Goal: Transaction & Acquisition: Purchase product/service

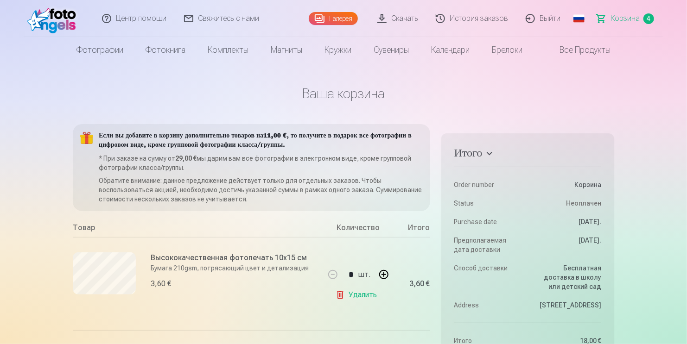
click at [349, 20] on link "Галерея" at bounding box center [333, 18] width 49 height 13
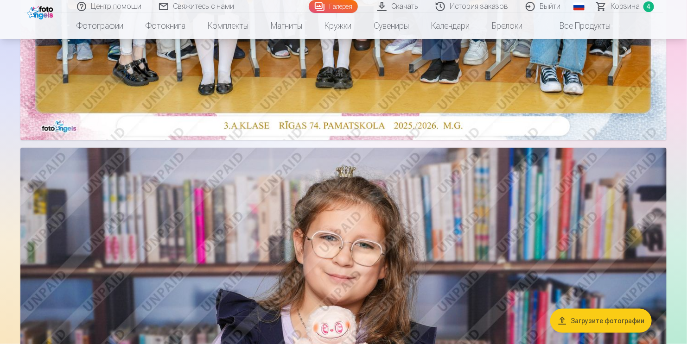
scroll to position [510, 0]
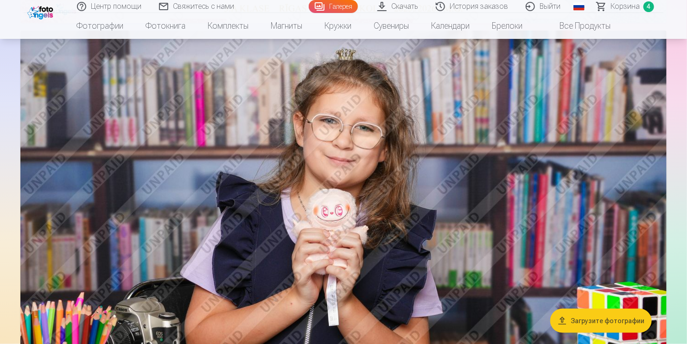
click at [393, 161] on img at bounding box center [343, 246] width 646 height 431
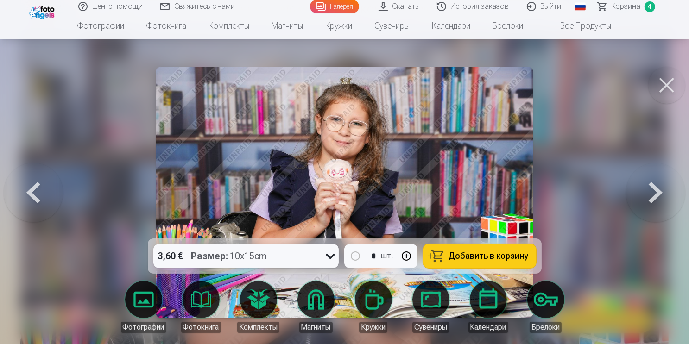
click at [494, 254] on span "Добавить в корзину" at bounding box center [489, 256] width 80 height 8
click at [669, 84] on button at bounding box center [667, 85] width 37 height 37
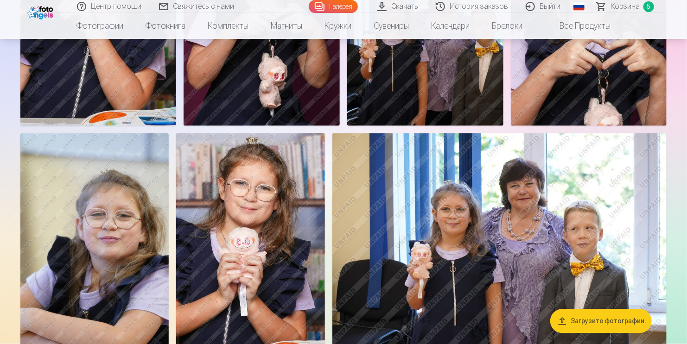
scroll to position [2457, 0]
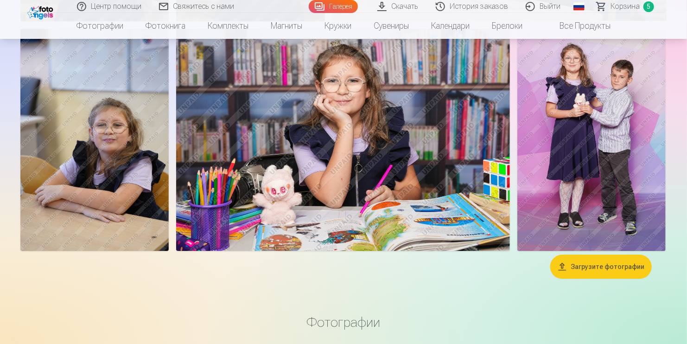
click at [623, 86] on img at bounding box center [591, 140] width 148 height 223
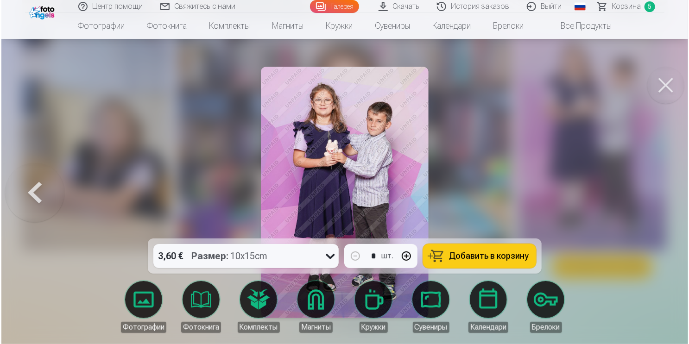
scroll to position [3115, 0]
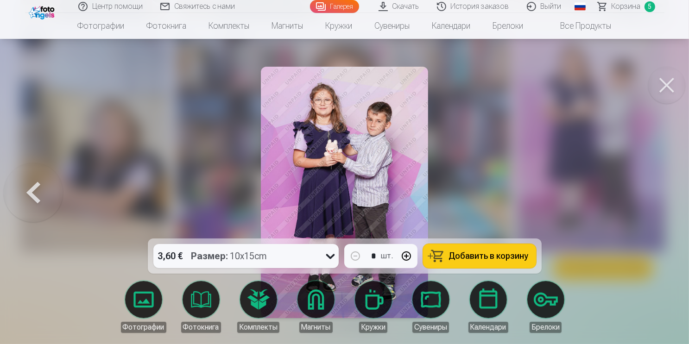
click at [503, 255] on span "Добавить в корзину" at bounding box center [489, 256] width 80 height 8
click at [670, 82] on button at bounding box center [667, 85] width 37 height 37
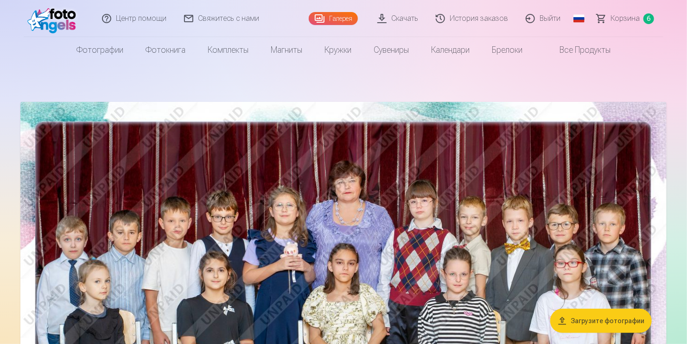
click at [626, 19] on span "Корзина" at bounding box center [625, 18] width 29 height 11
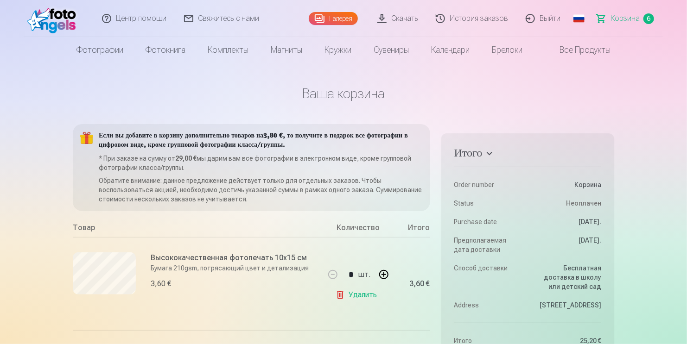
click at [343, 14] on link "Галерея" at bounding box center [333, 18] width 49 height 13
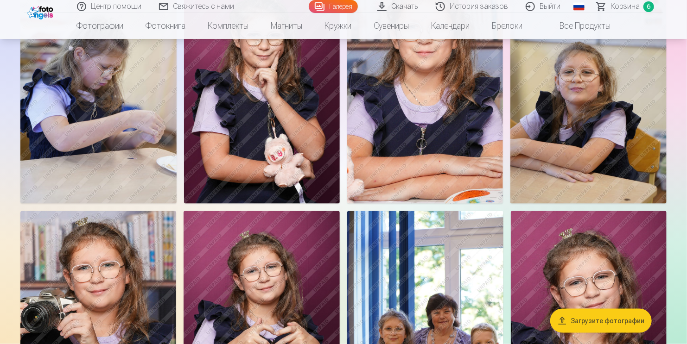
scroll to position [2364, 0]
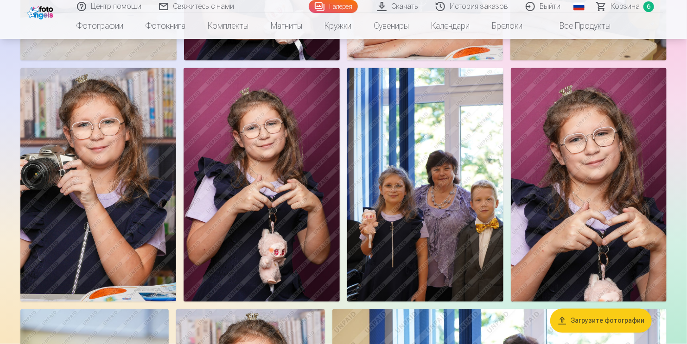
click at [90, 166] on img at bounding box center [98, 185] width 156 height 234
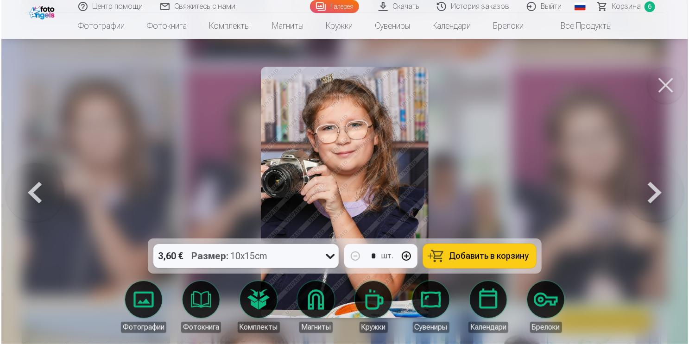
scroll to position [2371, 0]
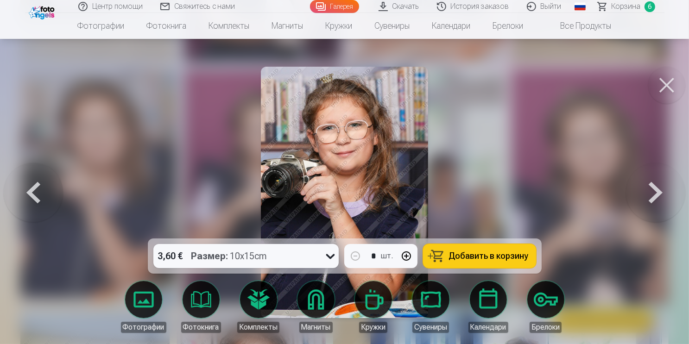
click at [491, 253] on span "Добавить в корзину" at bounding box center [489, 256] width 80 height 8
click at [666, 83] on button at bounding box center [667, 85] width 37 height 37
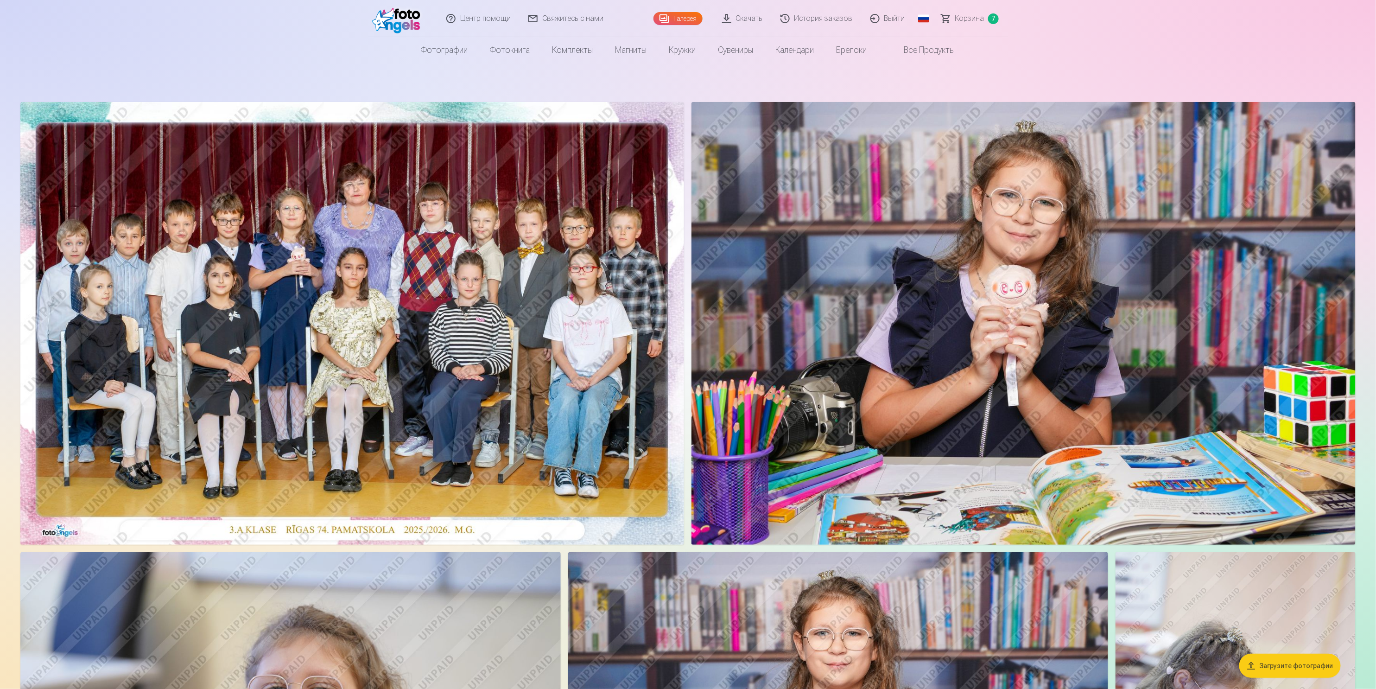
click at [687, 16] on span "Корзина" at bounding box center [969, 18] width 29 height 11
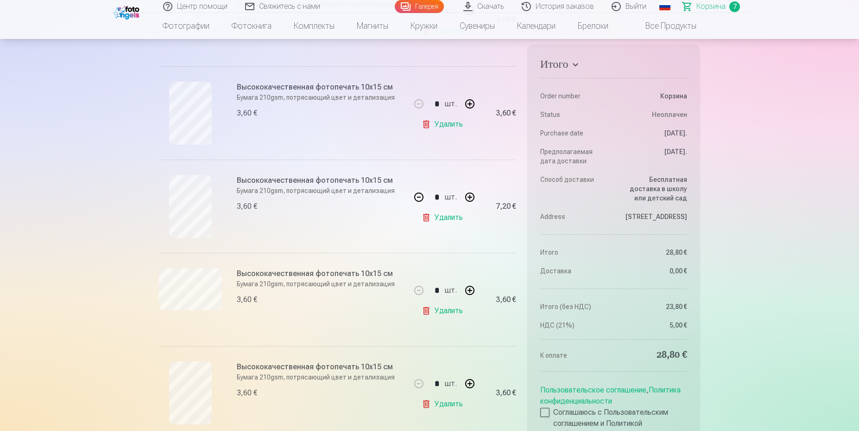
scroll to position [464, 0]
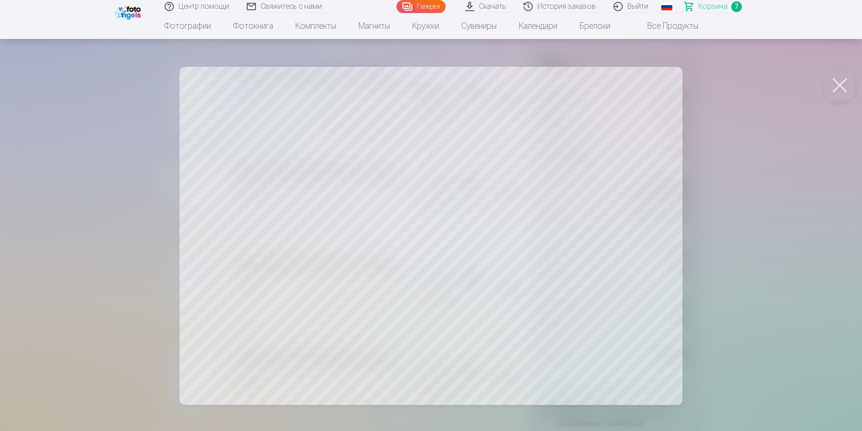
click at [687, 83] on button at bounding box center [839, 85] width 37 height 37
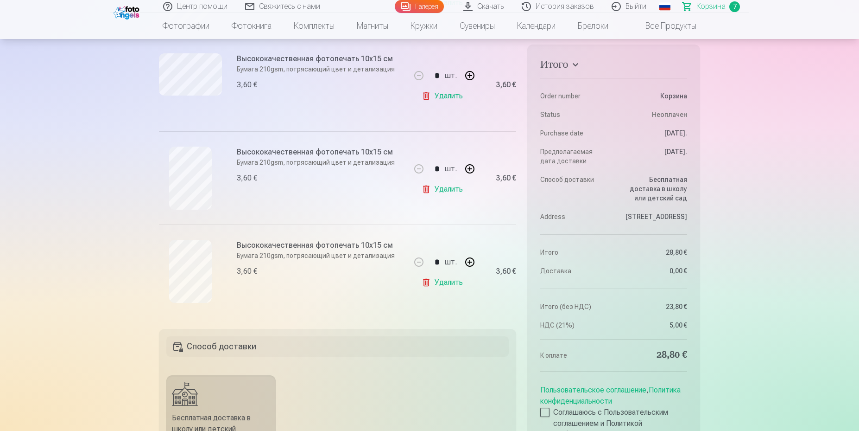
scroll to position [579, 0]
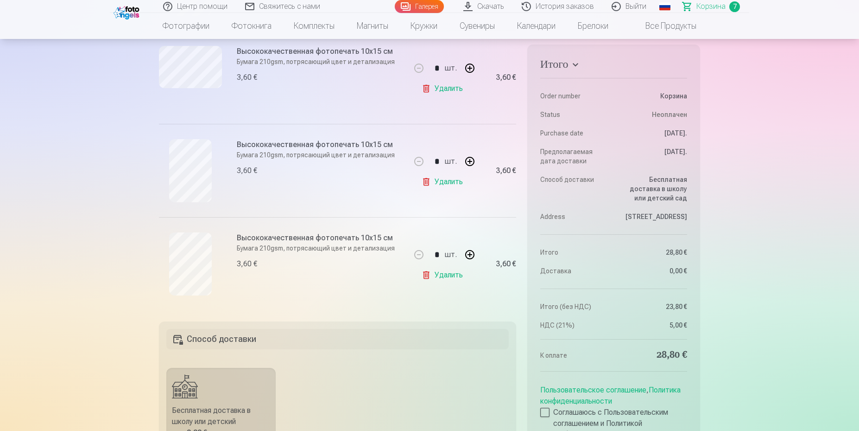
click at [470, 254] on button "button" at bounding box center [470, 254] width 22 height 22
type input "*"
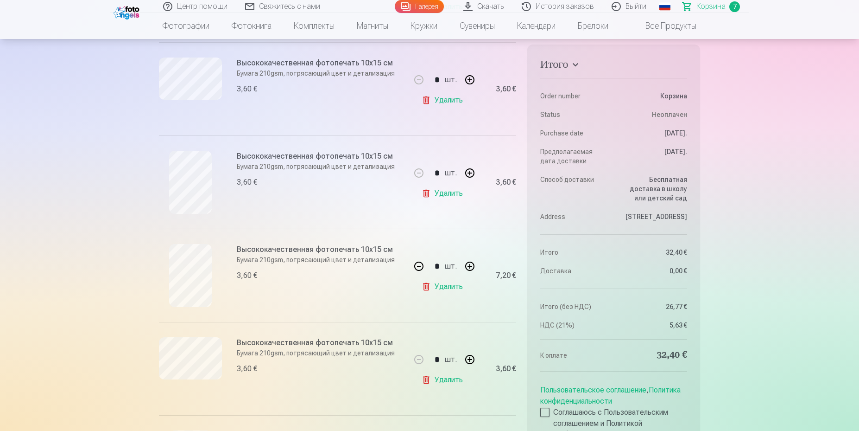
scroll to position [290, 0]
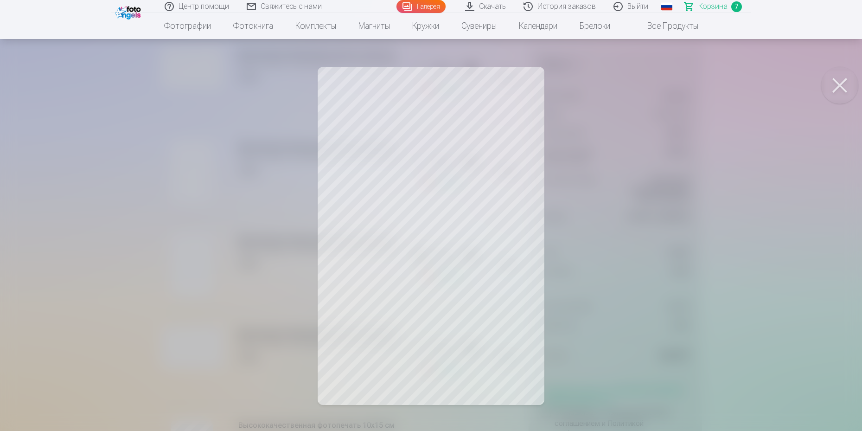
click at [687, 80] on button at bounding box center [839, 85] width 37 height 37
click at [687, 86] on button at bounding box center [839, 85] width 37 height 37
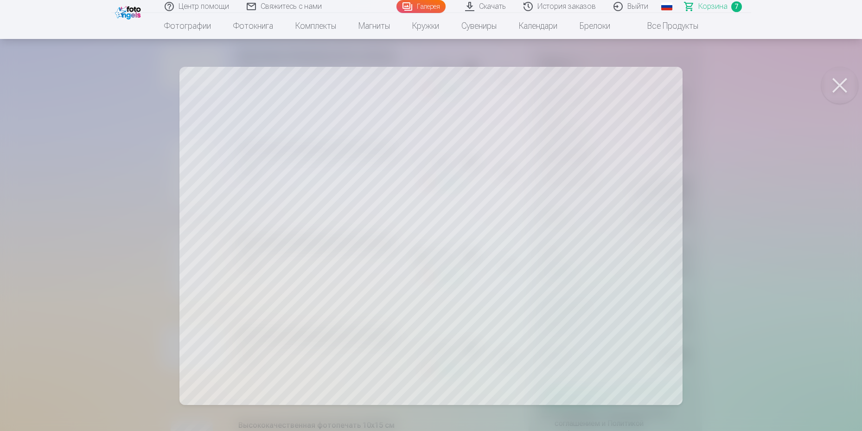
click at [687, 79] on button at bounding box center [839, 85] width 37 height 37
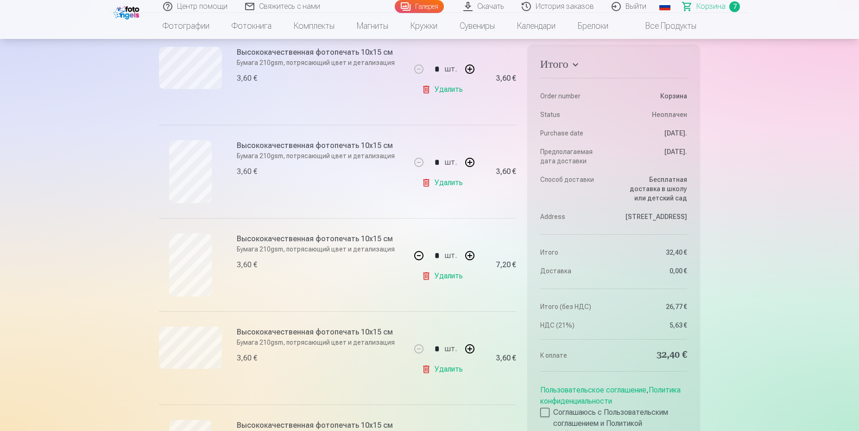
scroll to position [348, 0]
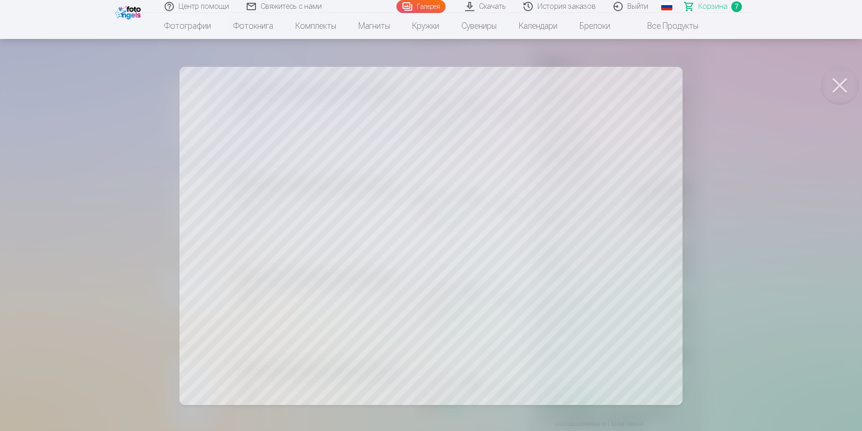
click at [687, 78] on button at bounding box center [839, 85] width 37 height 37
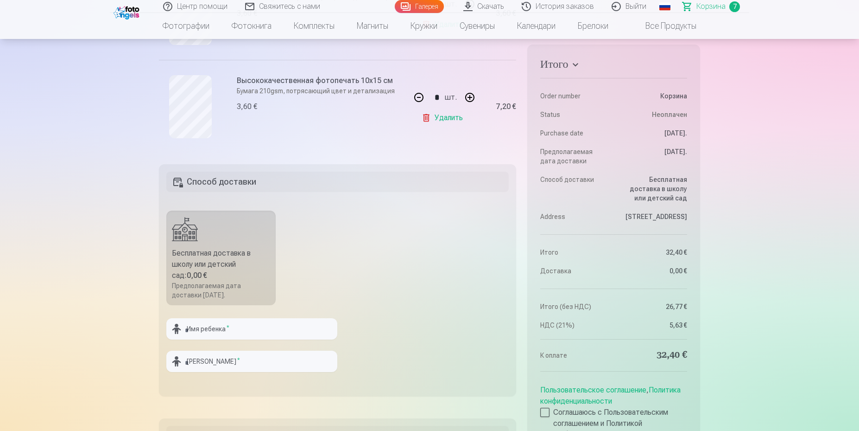
scroll to position [753, 0]
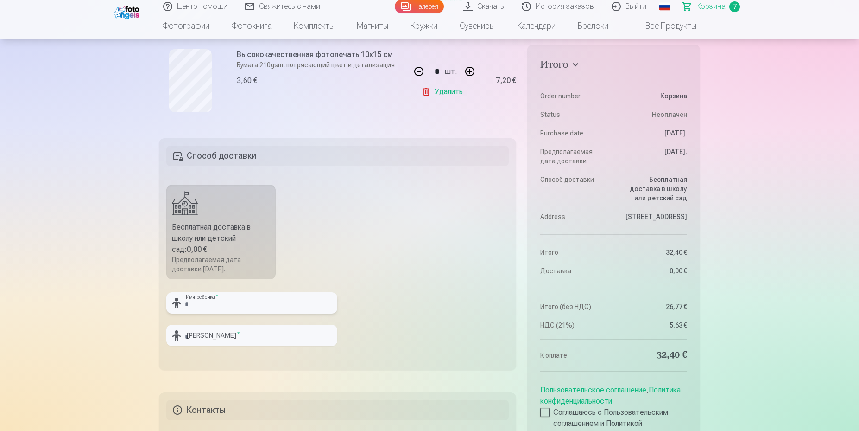
click at [208, 303] on input "text" at bounding box center [251, 302] width 171 height 21
type input "********"
click at [204, 337] on input "text" at bounding box center [251, 334] width 171 height 21
type input "*******"
click at [292, 307] on input "********" at bounding box center [251, 302] width 171 height 21
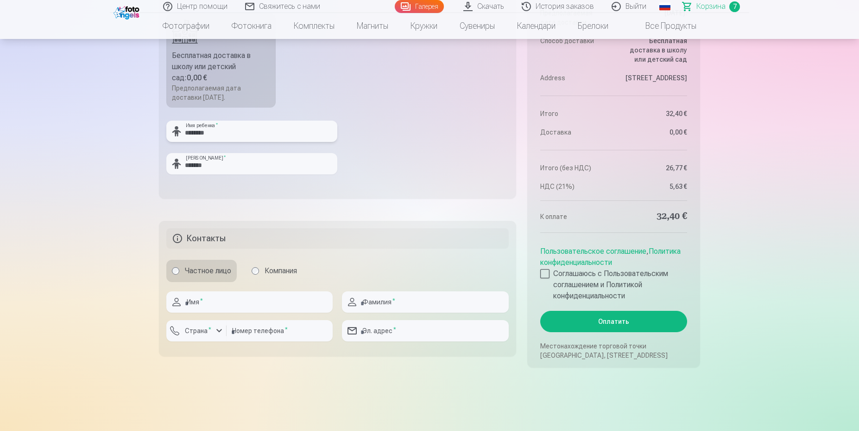
scroll to position [927, 0]
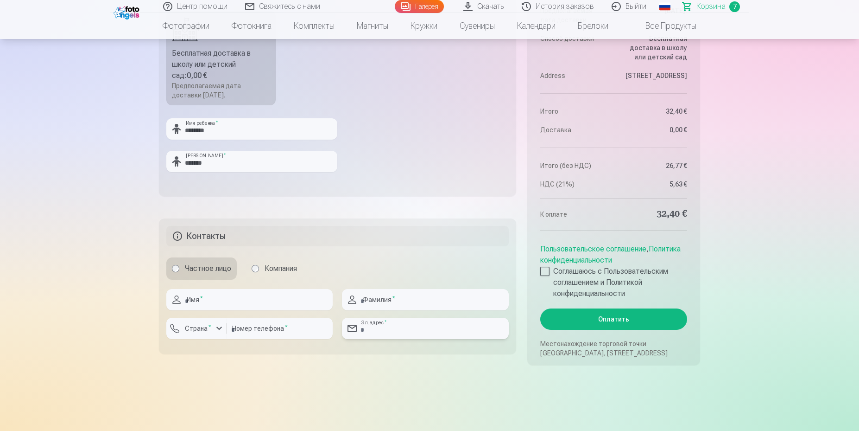
click at [392, 329] on input "email" at bounding box center [425, 328] width 166 height 21
type input "**********"
type input "******"
type input "*******"
type input "********"
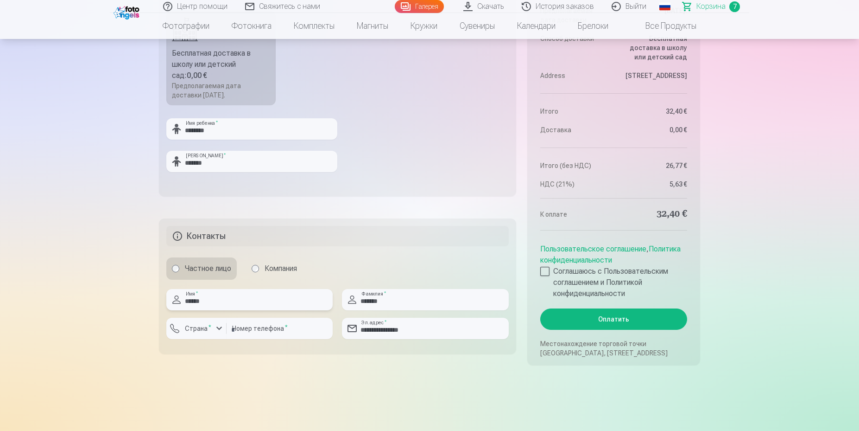
click at [216, 300] on input "******" at bounding box center [249, 299] width 166 height 21
drag, startPoint x: 219, startPoint y: 301, endPoint x: 158, endPoint y: 297, distance: 61.3
click at [162, 301] on fieldset "**********" at bounding box center [337, 285] width 357 height 135
type input "****"
click at [382, 304] on input "*******" at bounding box center [425, 299] width 166 height 21
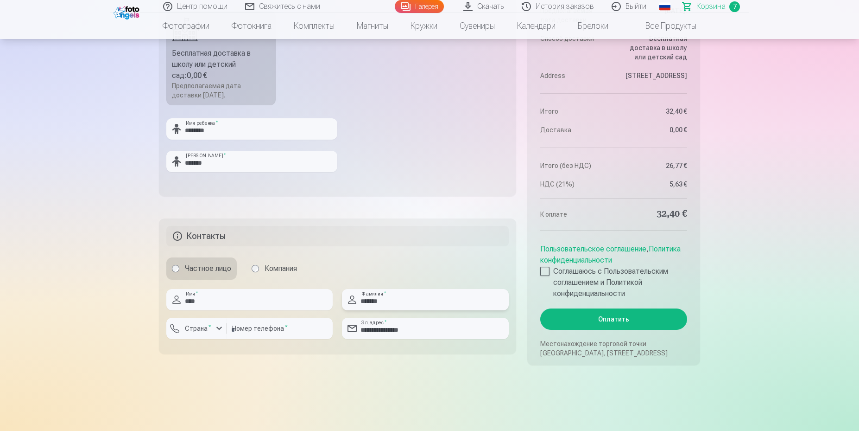
drag, startPoint x: 391, startPoint y: 301, endPoint x: 277, endPoint y: 306, distance: 114.1
click at [277, 306] on div "**********" at bounding box center [337, 317] width 343 height 57
click at [268, 332] on input "********" at bounding box center [280, 328] width 106 height 21
type input "*"
type input "********"
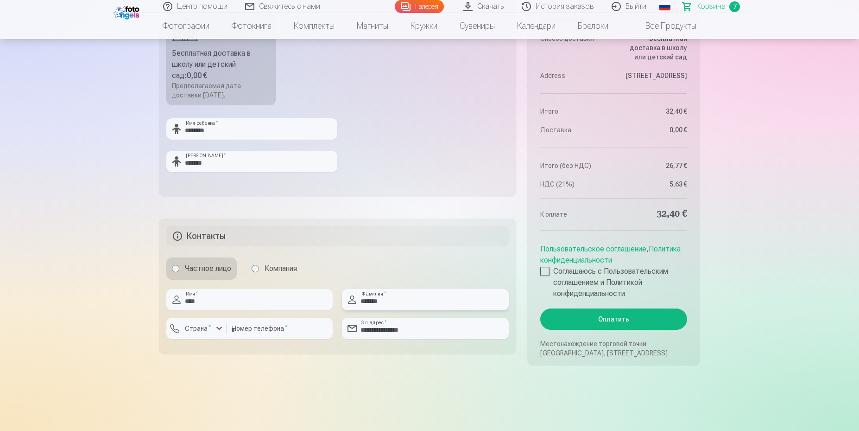
click at [389, 302] on input "*******" at bounding box center [425, 299] width 166 height 21
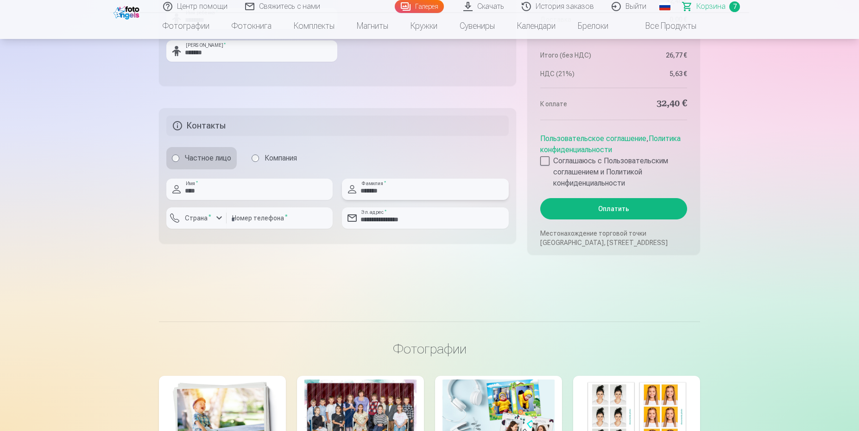
scroll to position [1043, 0]
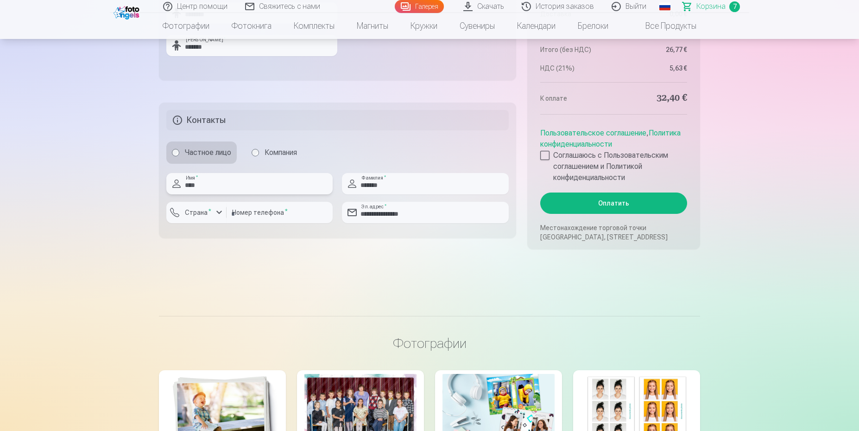
drag, startPoint x: 143, startPoint y: 183, endPoint x: 136, endPoint y: 182, distance: 7.5
drag, startPoint x: 388, startPoint y: 184, endPoint x: 339, endPoint y: 186, distance: 48.7
click at [339, 186] on div "**********" at bounding box center [337, 201] width 343 height 57
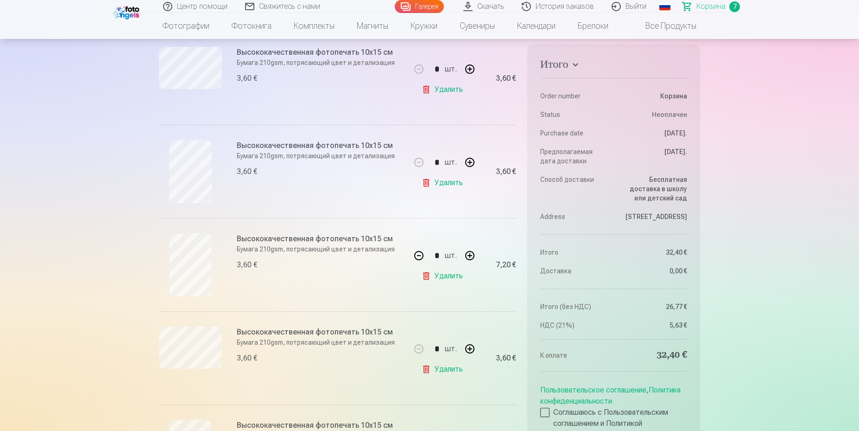
scroll to position [232, 0]
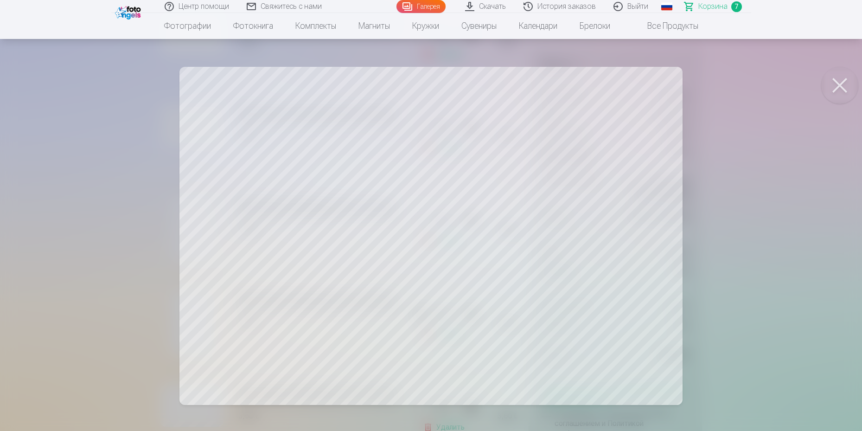
click at [140, 135] on div at bounding box center [431, 215] width 862 height 431
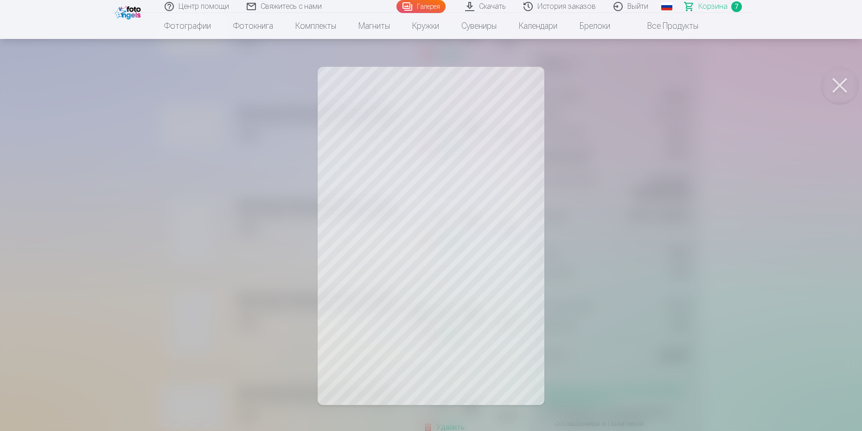
click at [177, 233] on div at bounding box center [431, 215] width 862 height 431
click at [176, 227] on div at bounding box center [431, 215] width 862 height 431
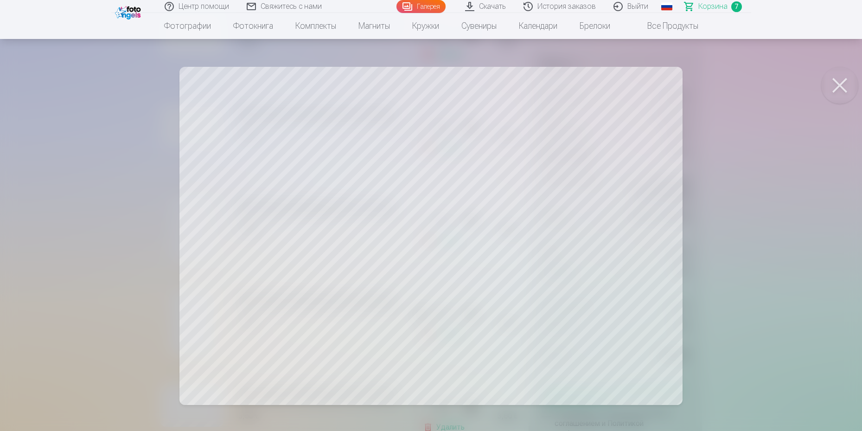
click at [144, 134] on div at bounding box center [431, 215] width 862 height 431
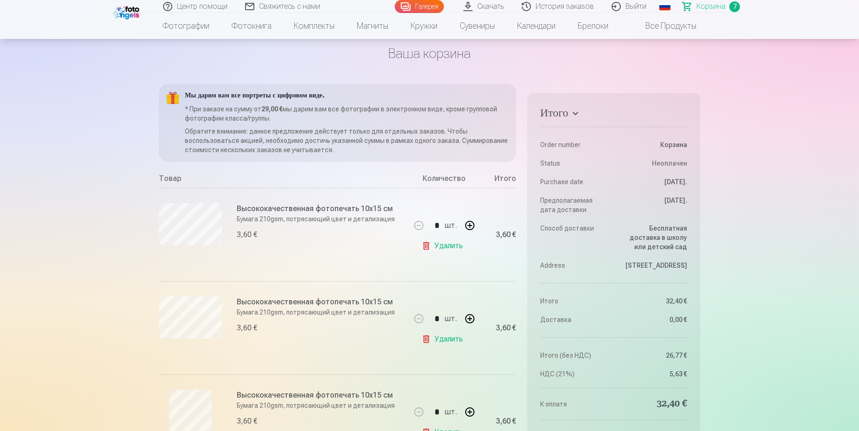
scroll to position [58, 0]
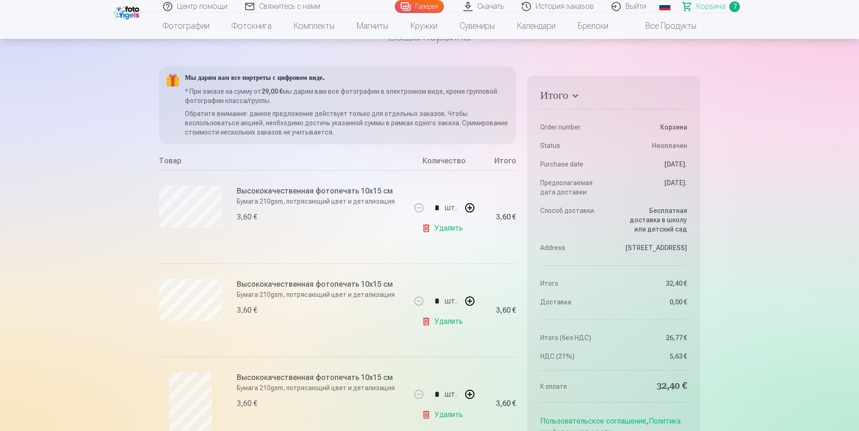
click at [443, 227] on link "Удалить" at bounding box center [444, 228] width 45 height 19
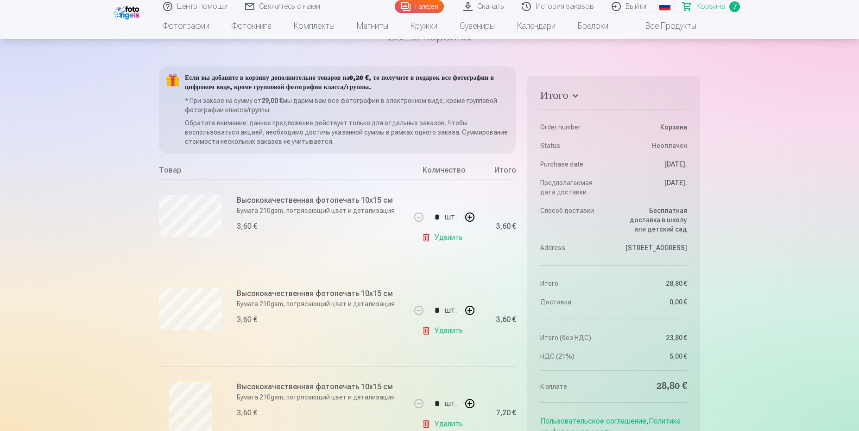
type input "*"
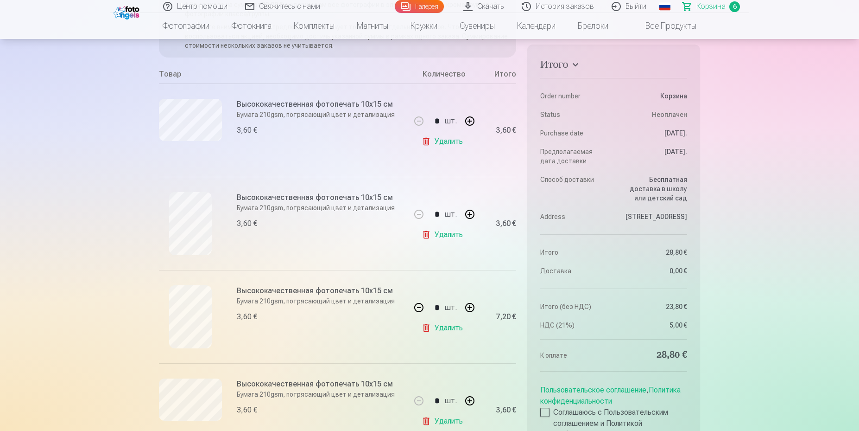
scroll to position [174, 0]
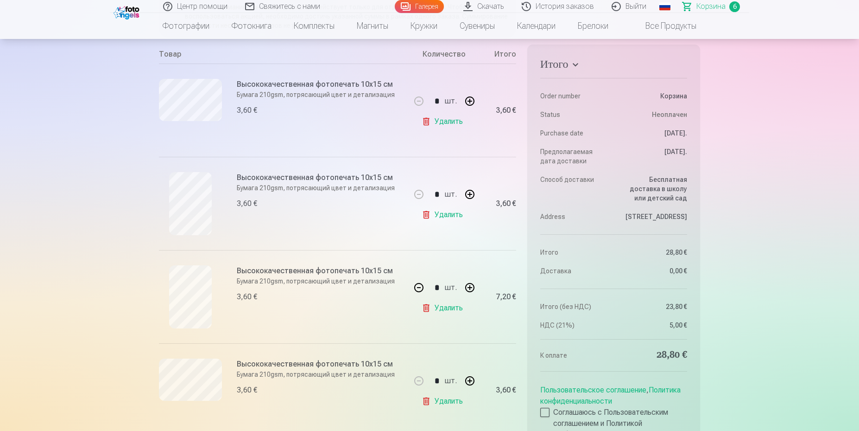
click at [468, 193] on button "button" at bounding box center [470, 194] width 22 height 22
type input "*"
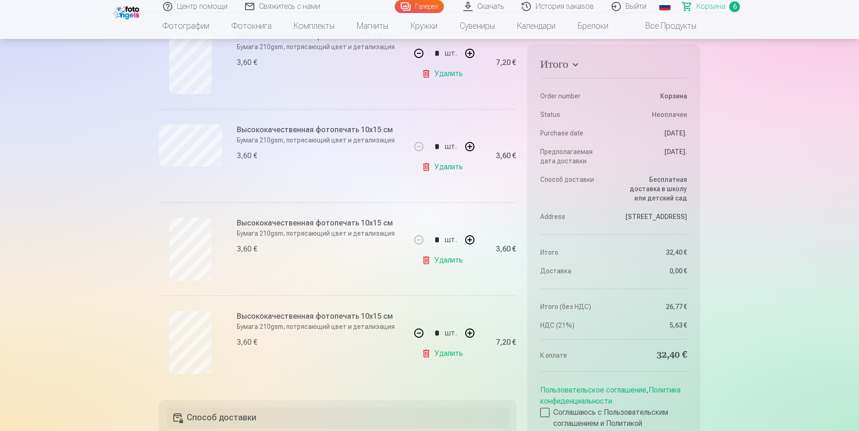
scroll to position [406, 0]
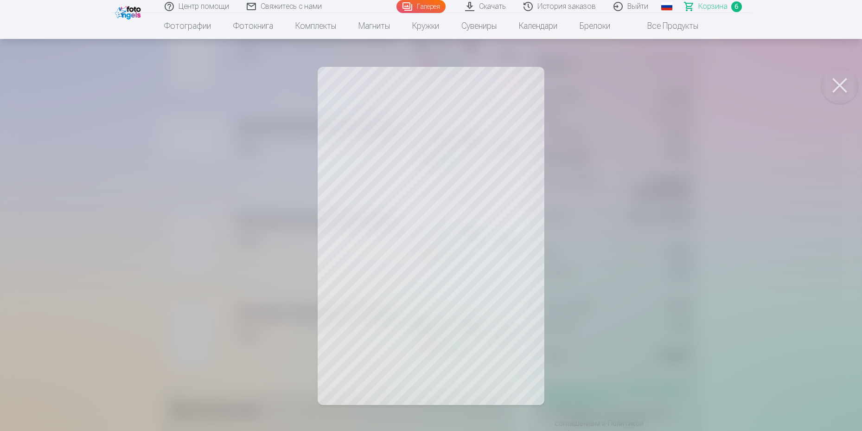
click at [206, 265] on div at bounding box center [431, 215] width 862 height 431
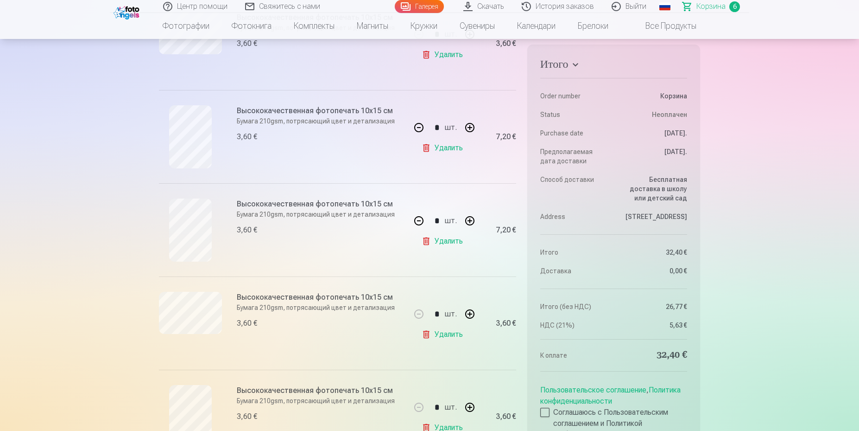
scroll to position [290, 0]
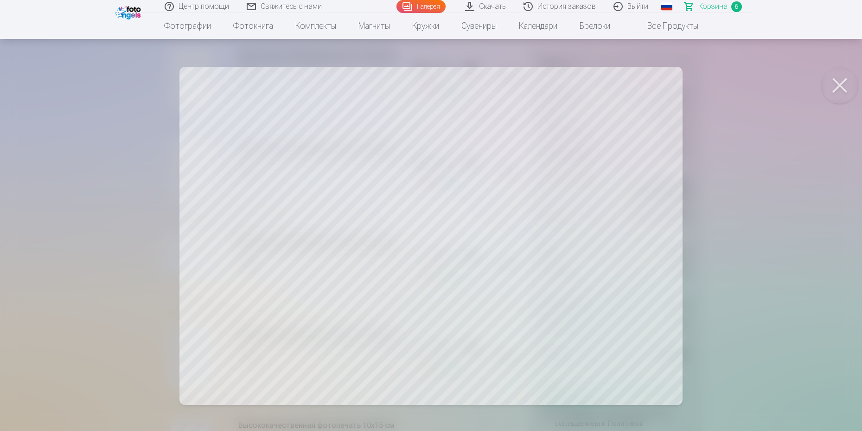
click at [149, 224] on div at bounding box center [431, 215] width 862 height 431
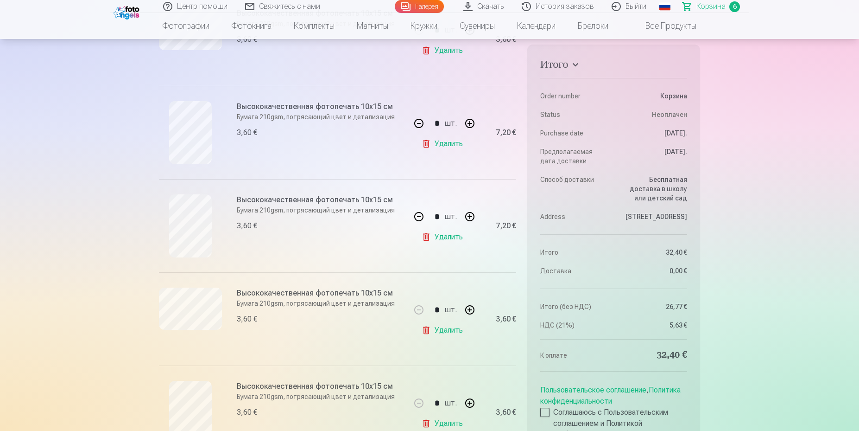
scroll to position [174, 0]
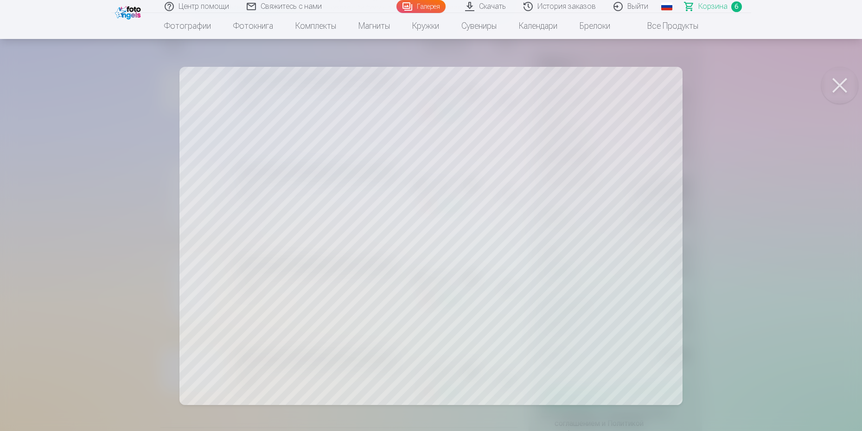
click at [151, 114] on div at bounding box center [431, 215] width 862 height 431
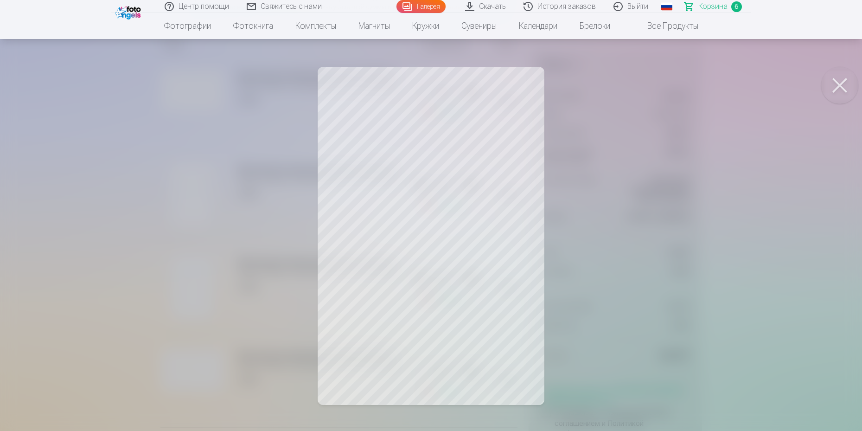
click at [192, 200] on div at bounding box center [431, 215] width 862 height 431
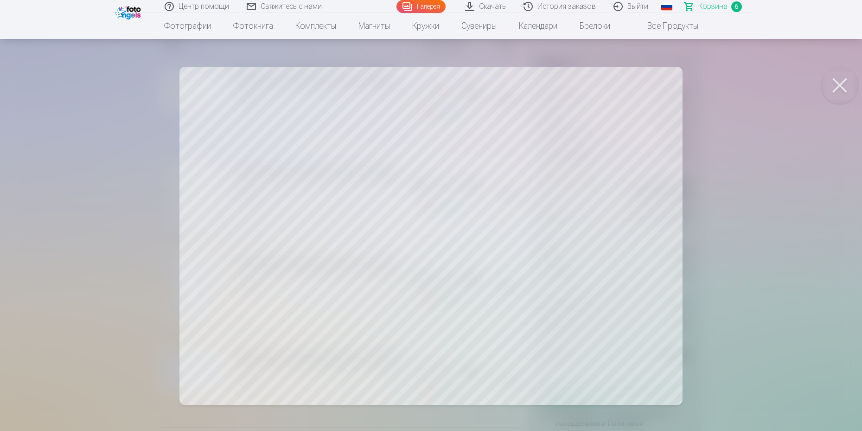
click at [687, 82] on button at bounding box center [839, 85] width 37 height 37
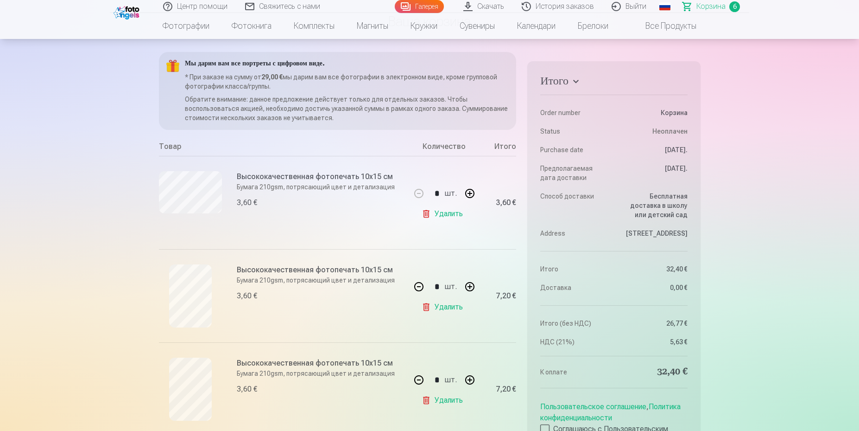
scroll to position [0, 0]
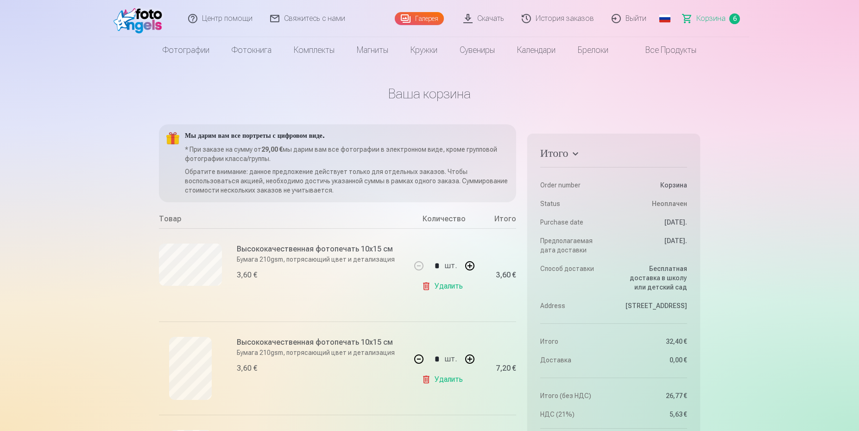
click at [428, 18] on link "Галерея" at bounding box center [419, 18] width 49 height 13
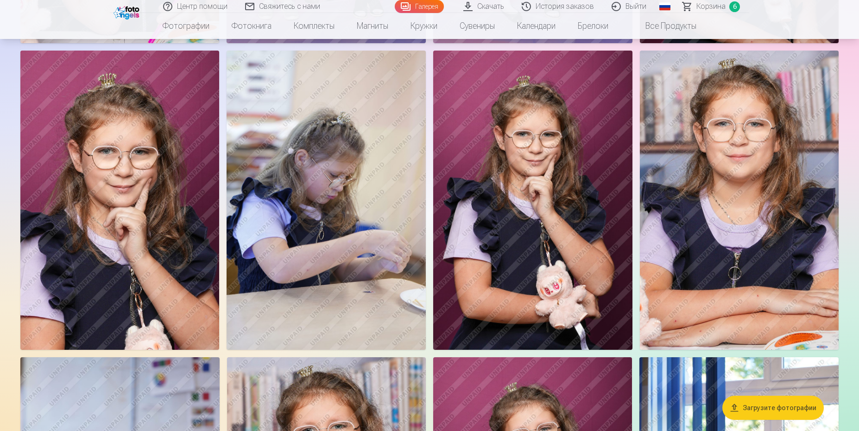
scroll to position [2781, 0]
click at [539, 166] on img at bounding box center [532, 199] width 199 height 299
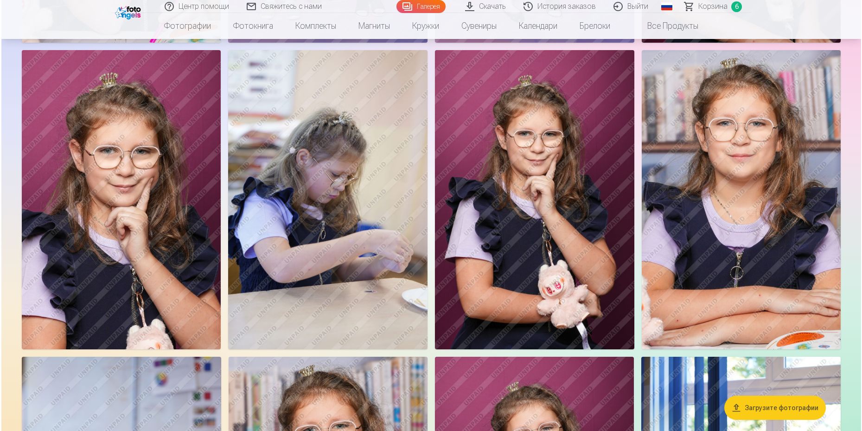
scroll to position [2788, 0]
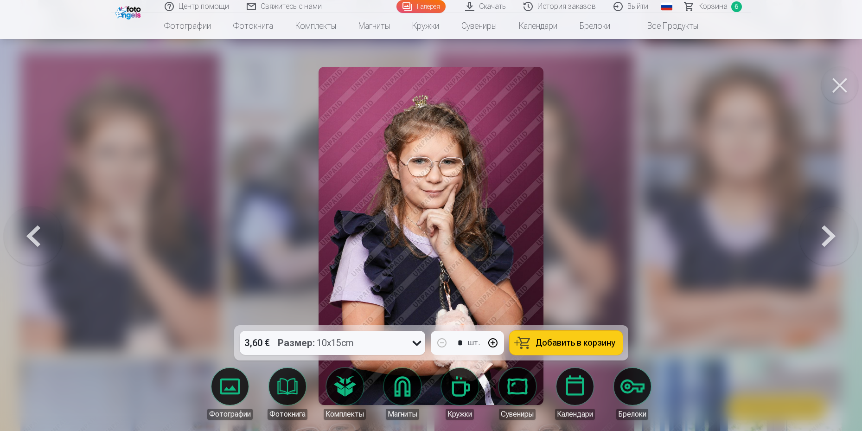
click at [687, 87] on button at bounding box center [839, 85] width 37 height 37
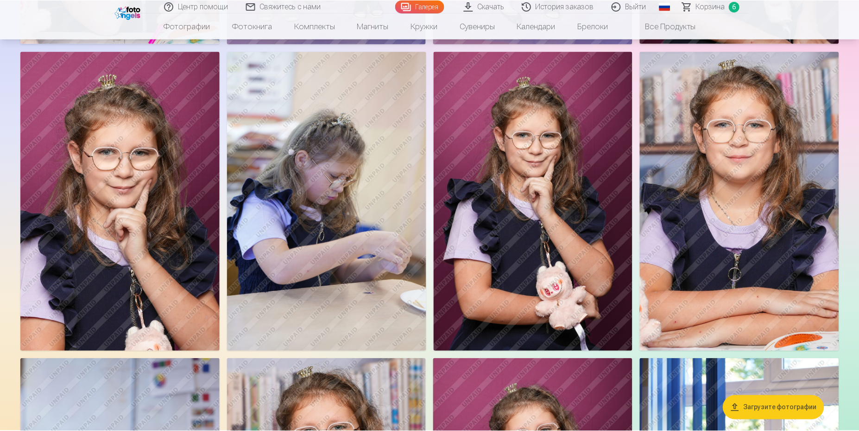
scroll to position [2781, 0]
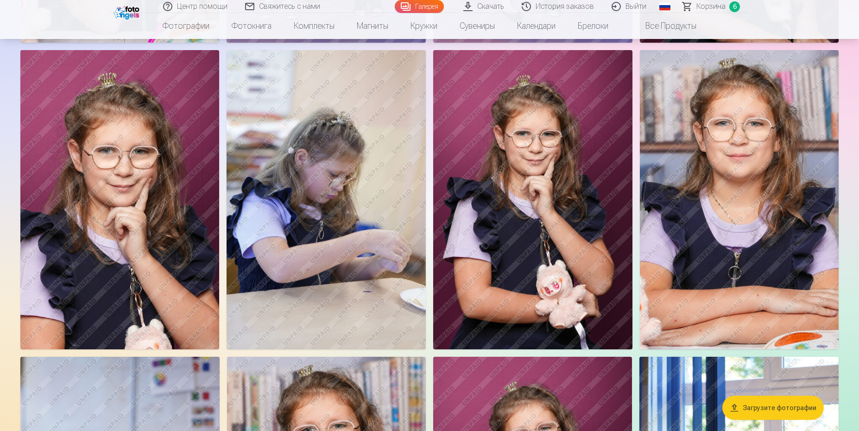
click at [115, 160] on img at bounding box center [119, 199] width 199 height 299
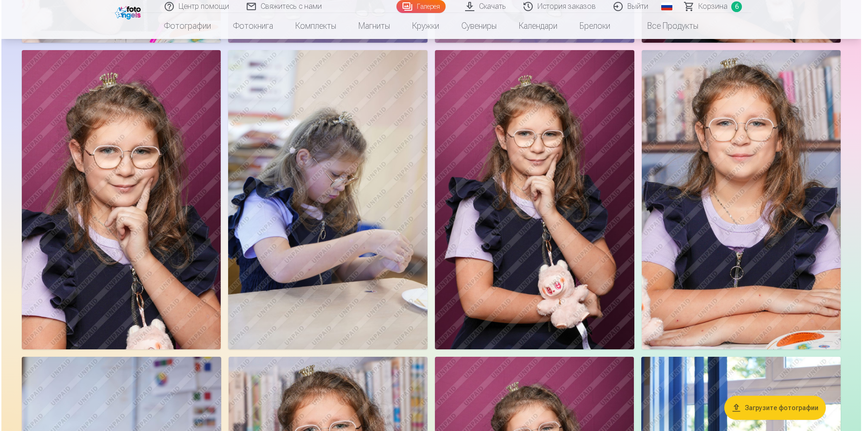
scroll to position [2788, 0]
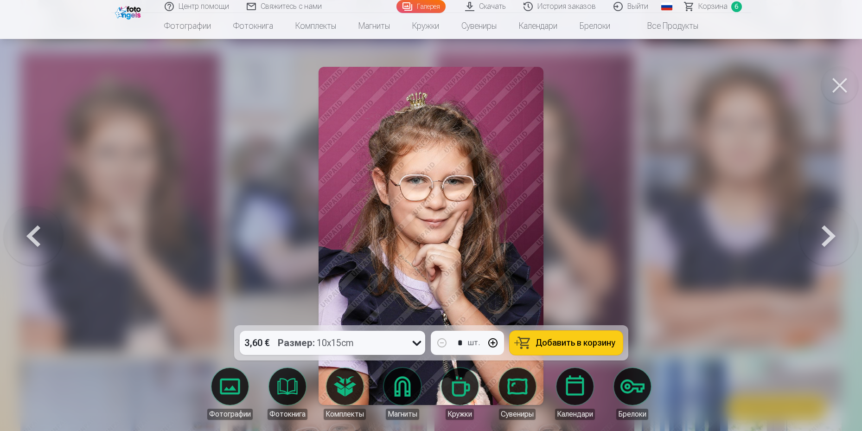
click at [687, 81] on button at bounding box center [839, 85] width 37 height 37
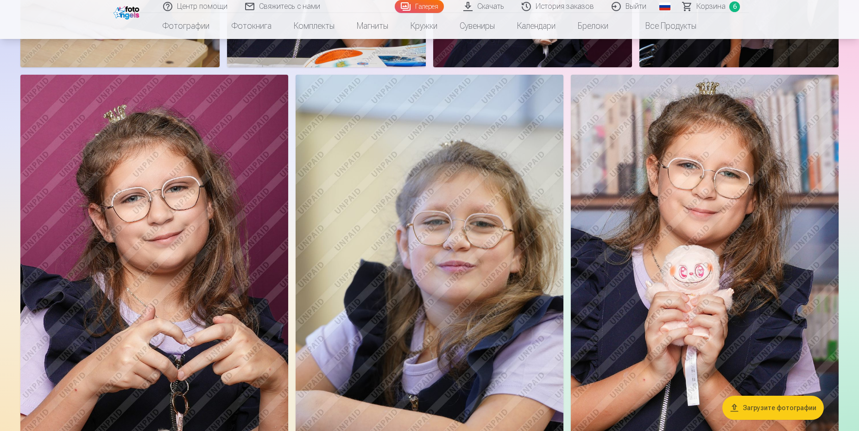
scroll to position [3361, 0]
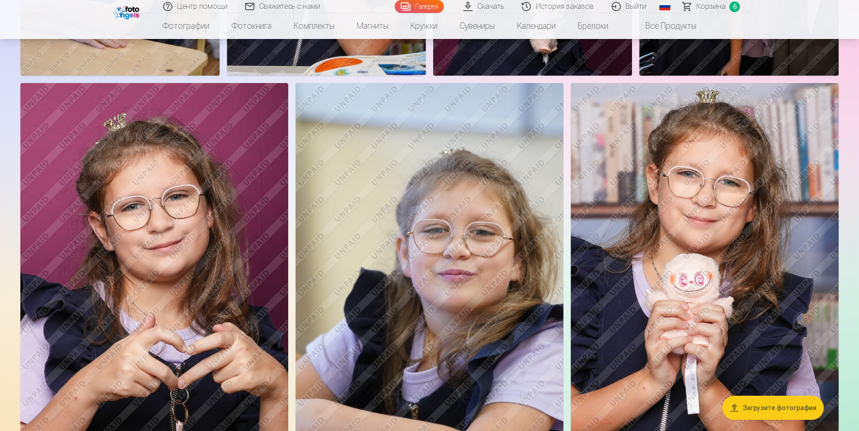
click at [687, 216] on img at bounding box center [705, 284] width 268 height 402
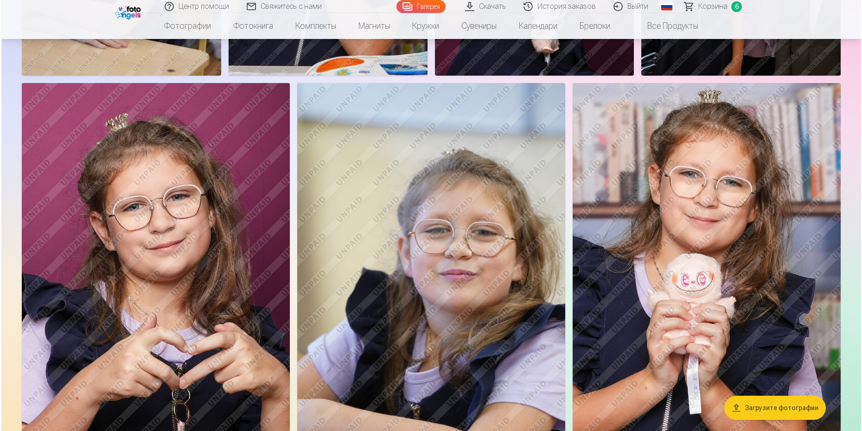
scroll to position [3369, 0]
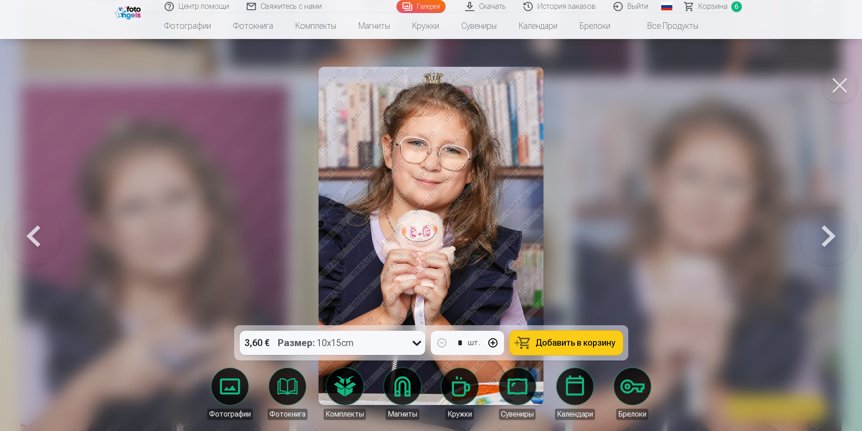
click at [576, 338] on span "Добавить в корзину" at bounding box center [575, 342] width 80 height 8
click at [687, 8] on span "Корзина" at bounding box center [712, 6] width 29 height 11
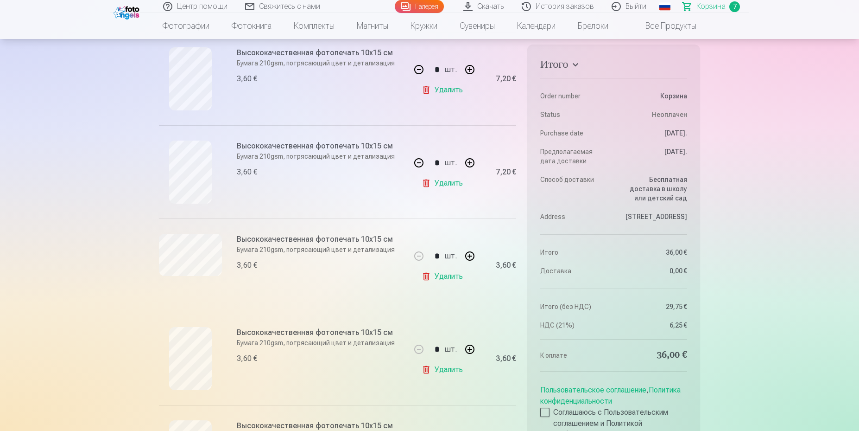
scroll to position [348, 0]
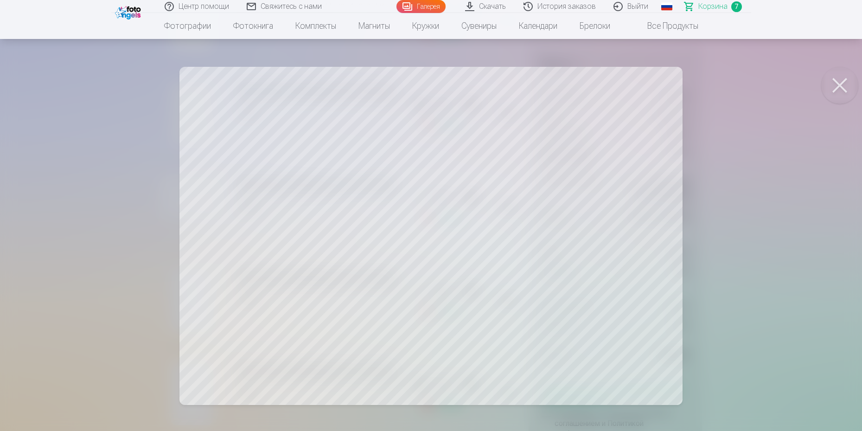
click at [687, 82] on button at bounding box center [839, 85] width 37 height 37
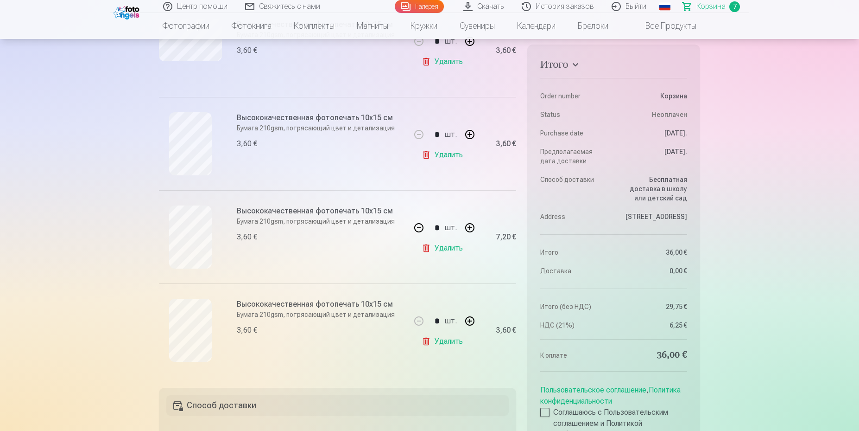
scroll to position [522, 0]
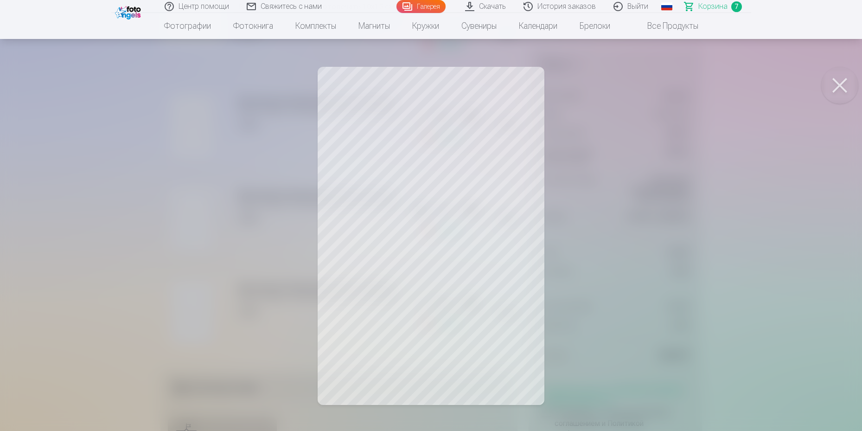
click at [687, 85] on button at bounding box center [839, 85] width 37 height 37
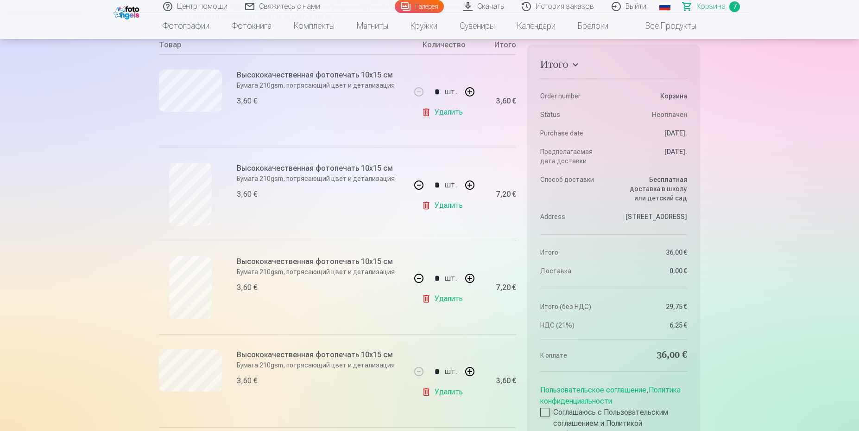
scroll to position [116, 0]
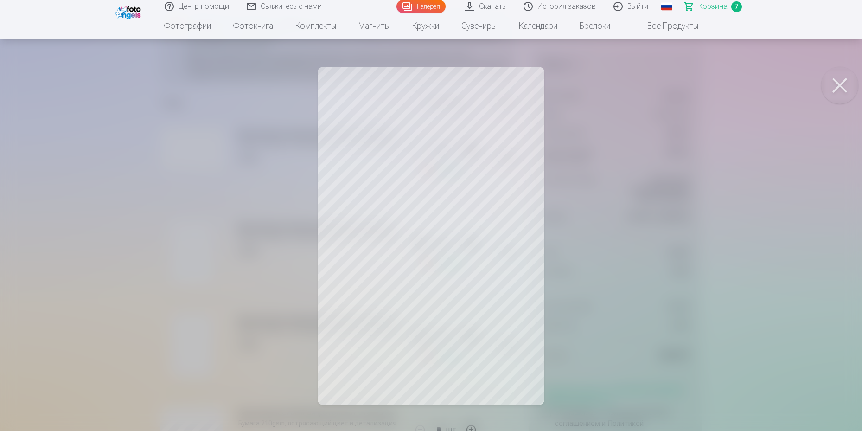
click at [687, 85] on button at bounding box center [839, 85] width 37 height 37
click at [687, 80] on button at bounding box center [839, 85] width 37 height 37
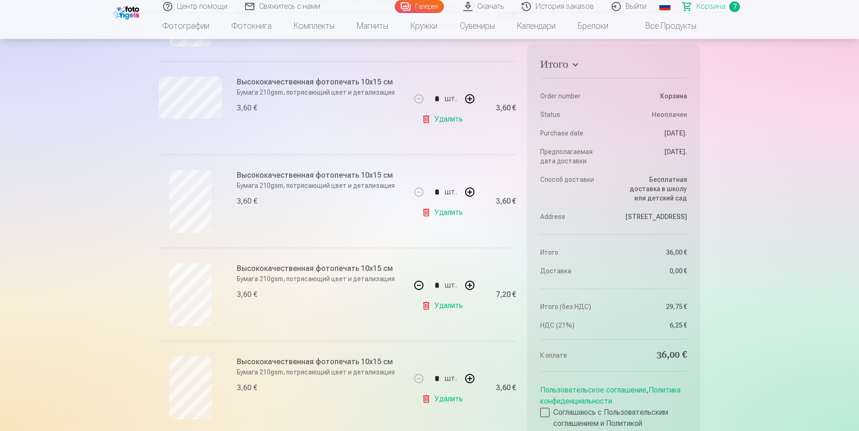
scroll to position [290, 0]
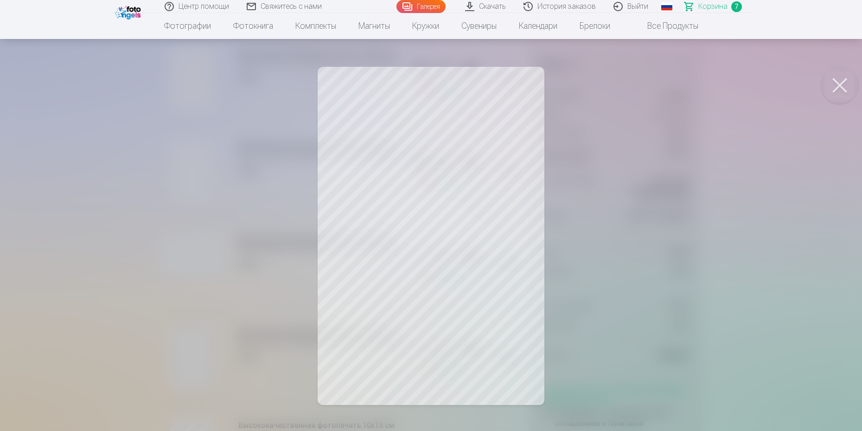
click at [687, 82] on button at bounding box center [839, 85] width 37 height 37
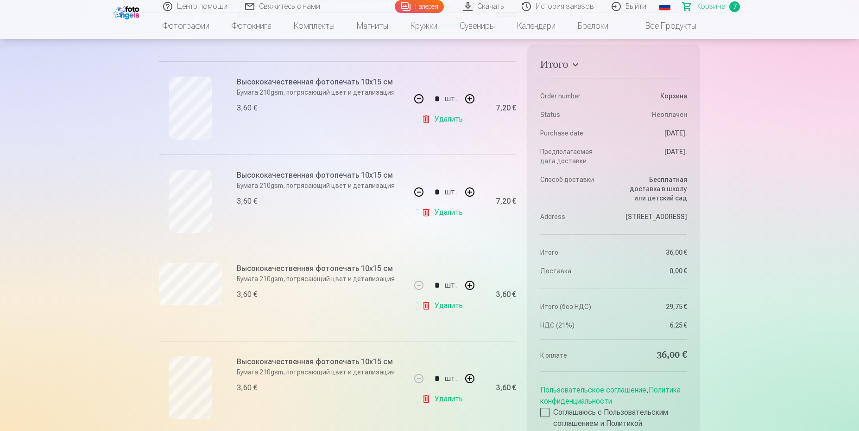
scroll to position [232, 0]
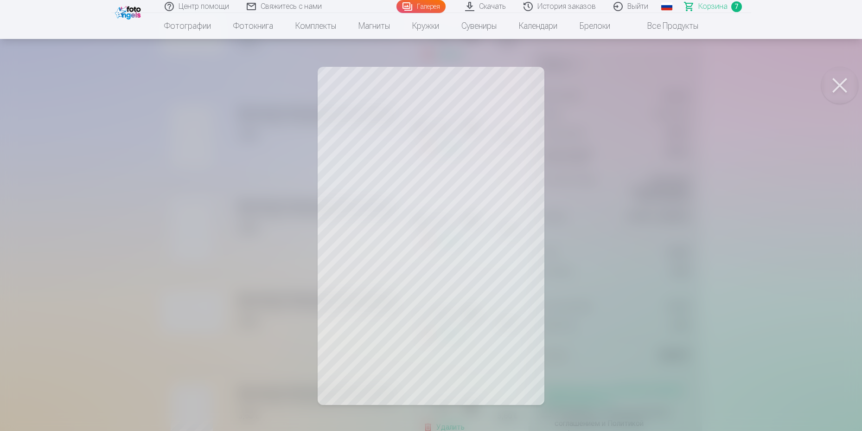
click at [687, 81] on button at bounding box center [839, 85] width 37 height 37
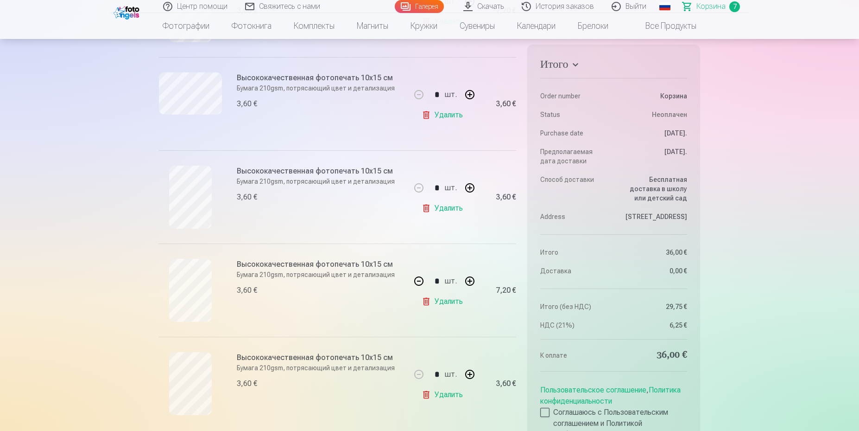
scroll to position [637, 0]
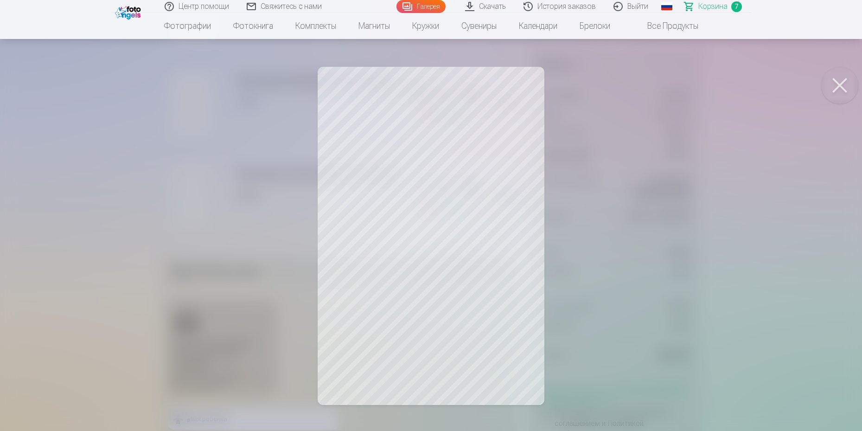
click at [687, 80] on button at bounding box center [839, 85] width 37 height 37
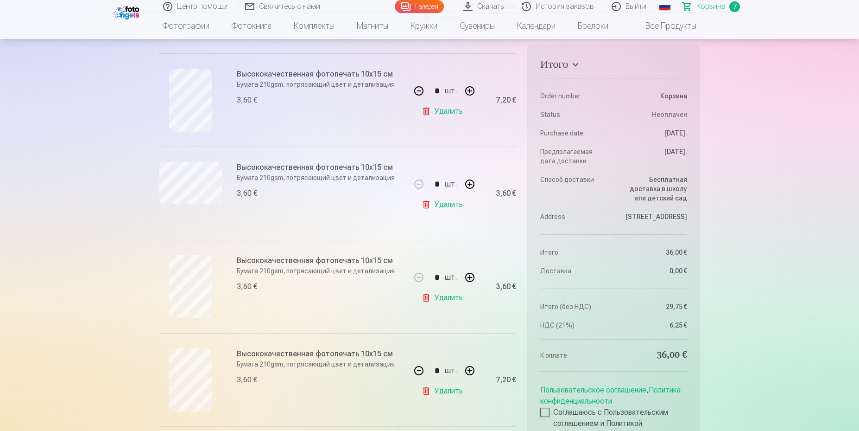
scroll to position [348, 0]
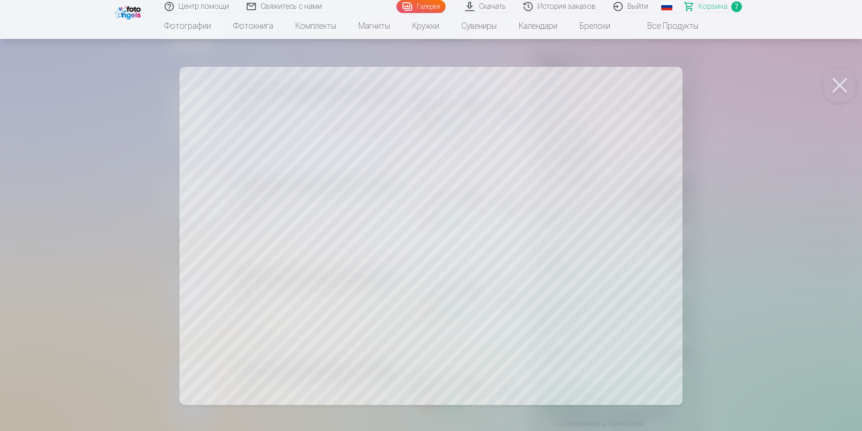
click at [687, 83] on button at bounding box center [839, 85] width 37 height 37
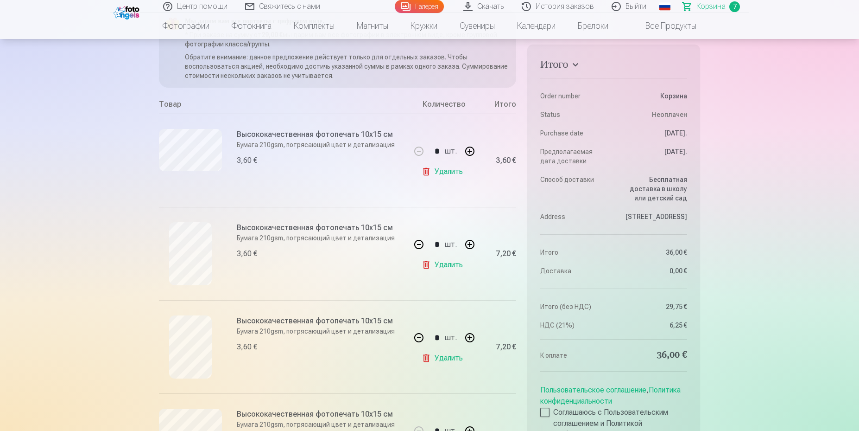
scroll to position [116, 0]
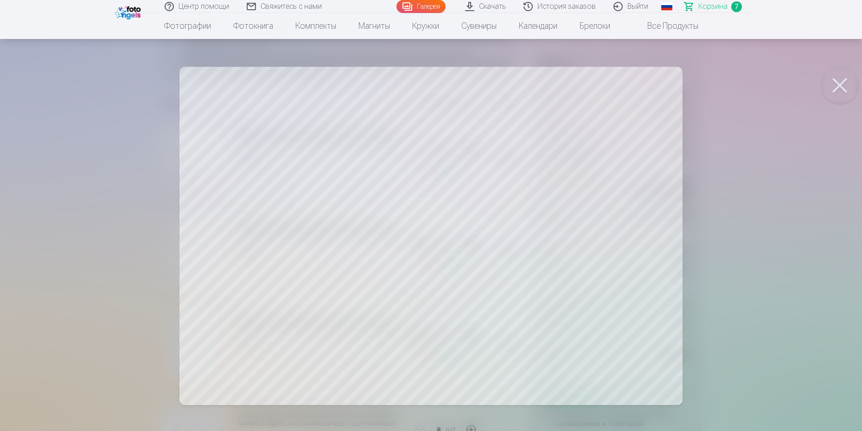
click at [687, 80] on button at bounding box center [839, 85] width 37 height 37
click at [687, 77] on button at bounding box center [839, 85] width 37 height 37
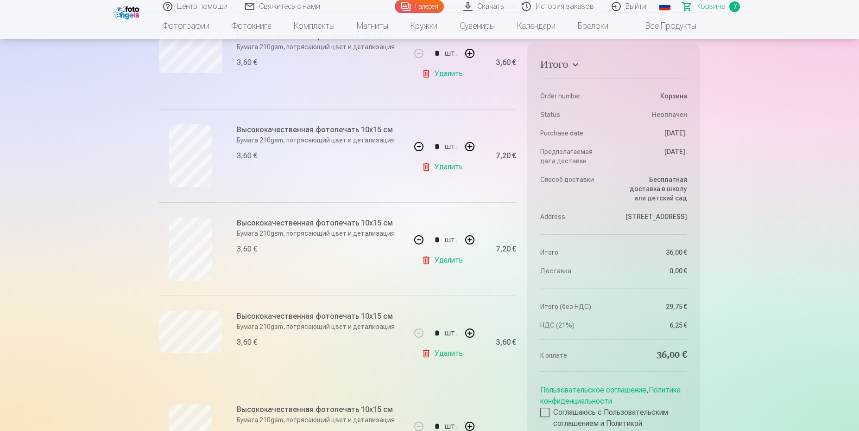
scroll to position [232, 0]
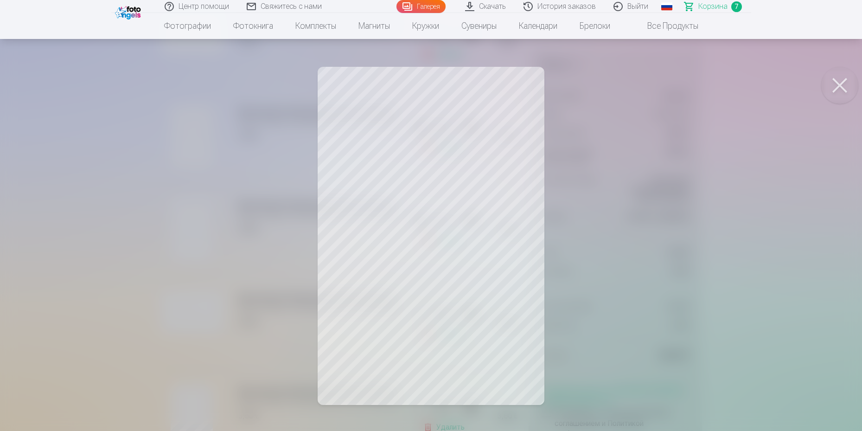
click at [687, 82] on button at bounding box center [839, 85] width 37 height 37
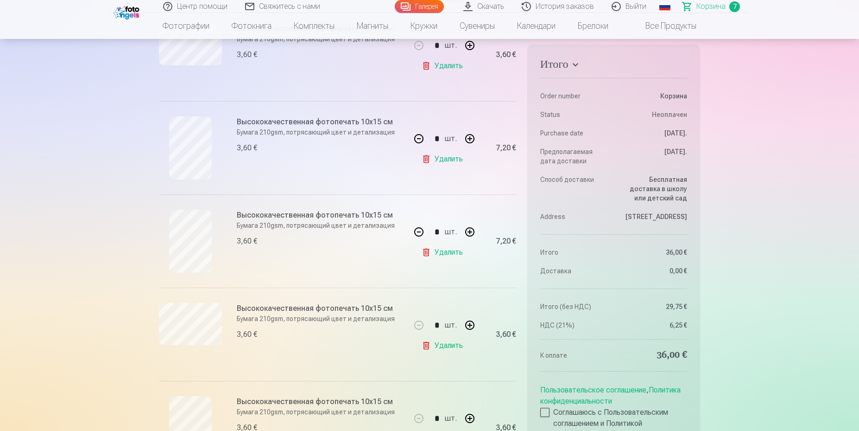
scroll to position [290, 0]
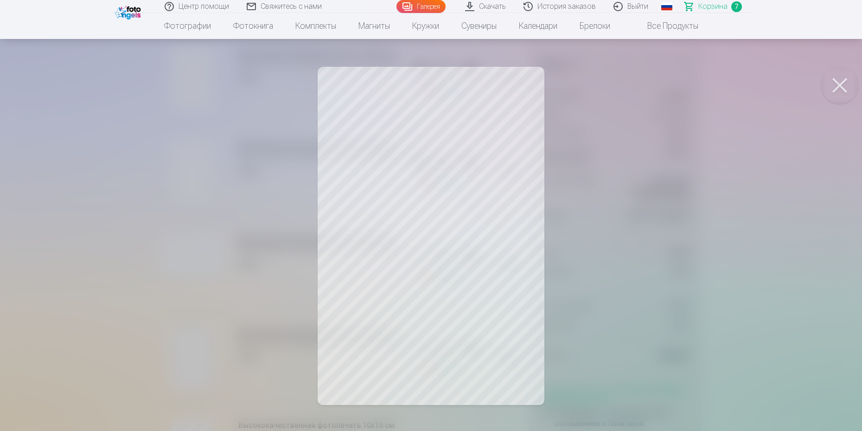
click at [687, 81] on button at bounding box center [839, 85] width 37 height 37
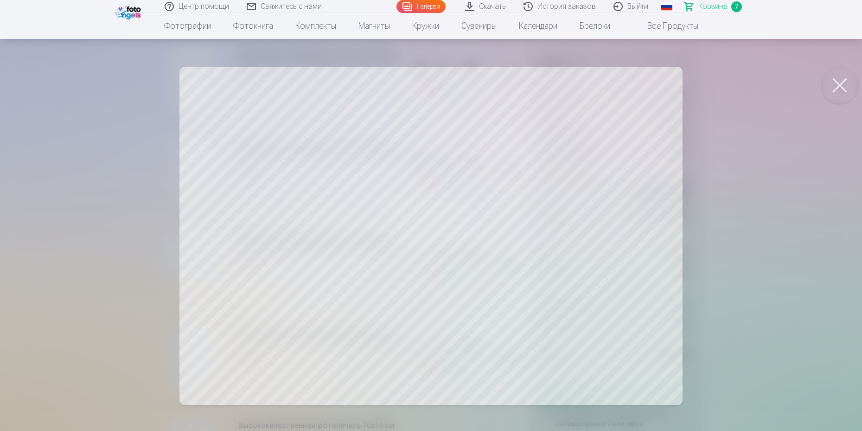
click at [687, 81] on button at bounding box center [839, 85] width 37 height 37
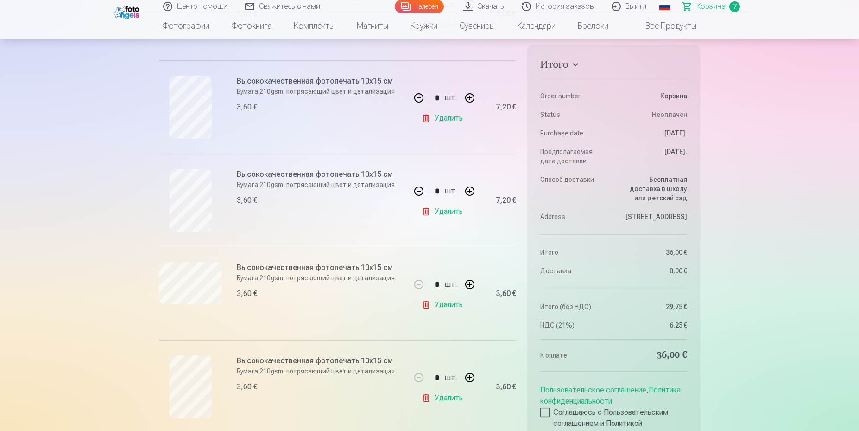
scroll to position [464, 0]
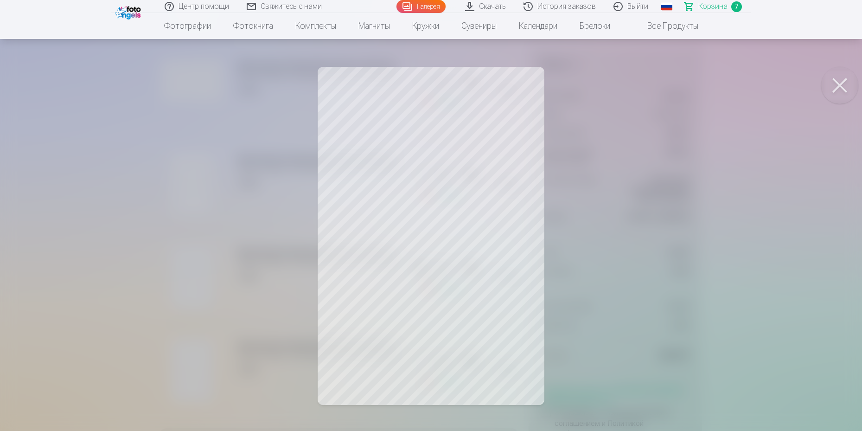
click at [687, 82] on button at bounding box center [839, 85] width 37 height 37
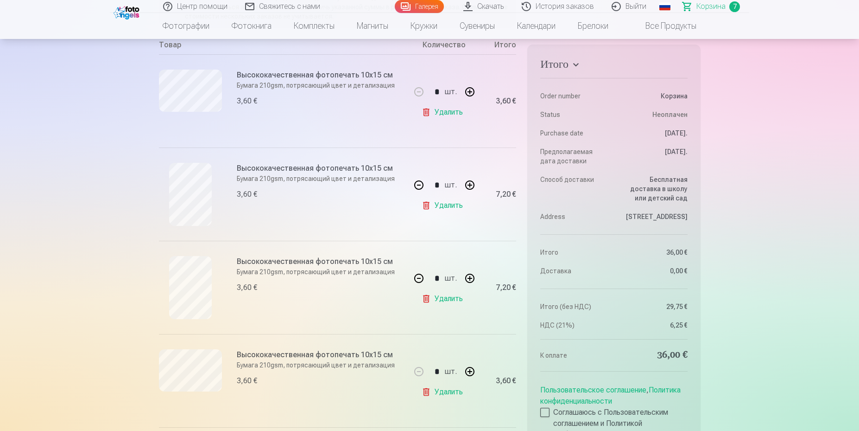
scroll to position [0, 0]
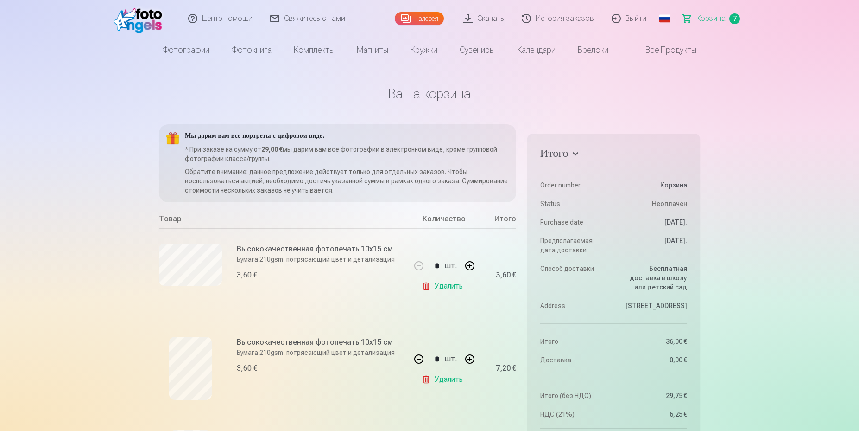
click at [425, 23] on link "Галерея" at bounding box center [419, 18] width 49 height 13
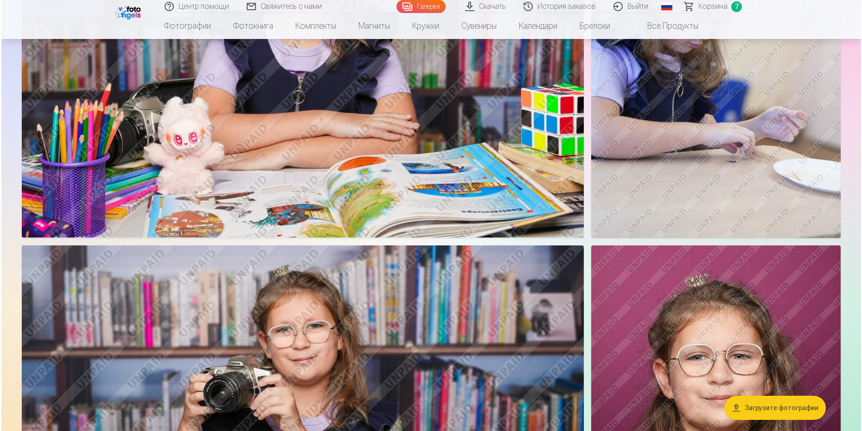
scroll to position [2144, 0]
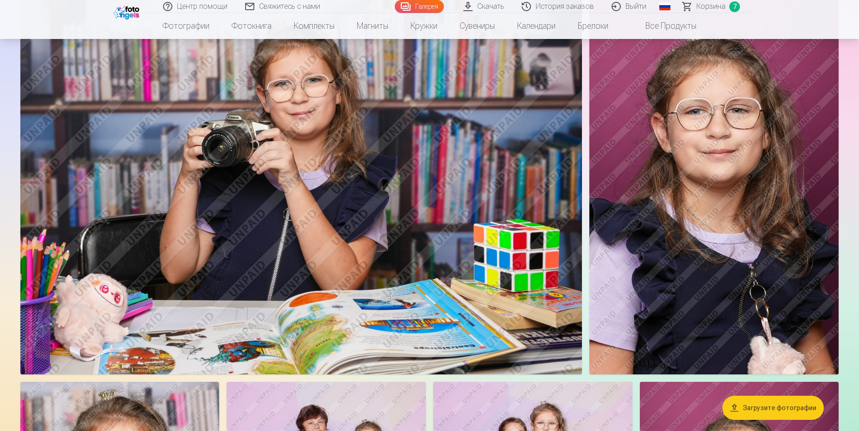
click at [319, 162] on img at bounding box center [301, 187] width 562 height 375
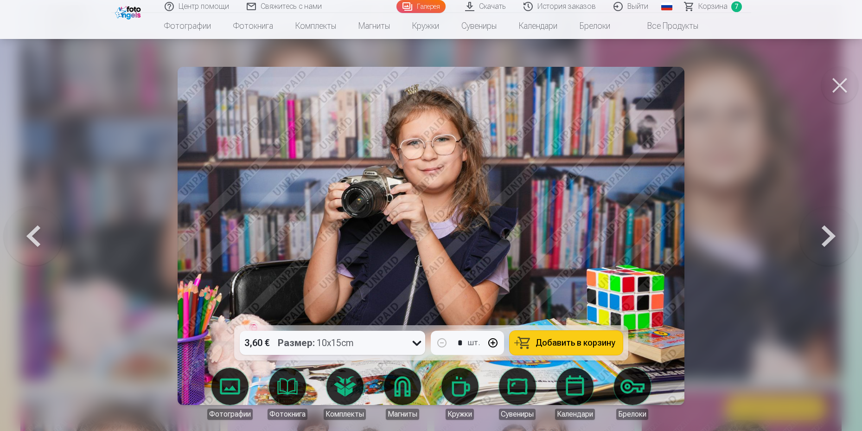
click at [547, 344] on span "Добавить в корзину" at bounding box center [575, 342] width 80 height 8
click at [687, 8] on span "Корзина" at bounding box center [712, 6] width 29 height 11
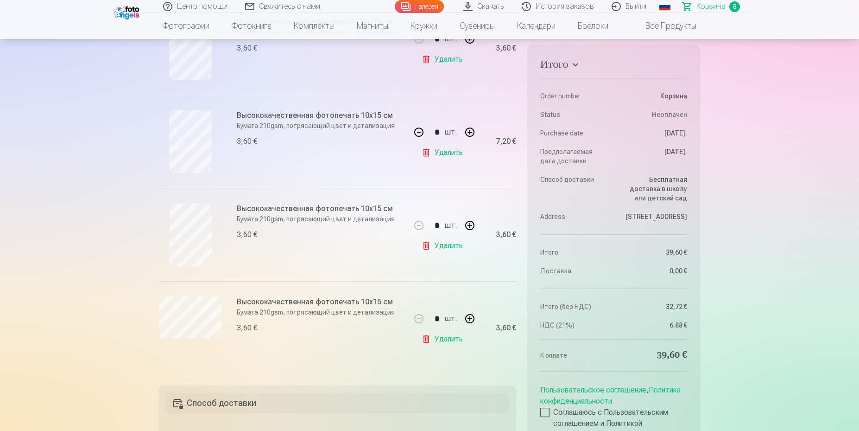
scroll to position [637, 0]
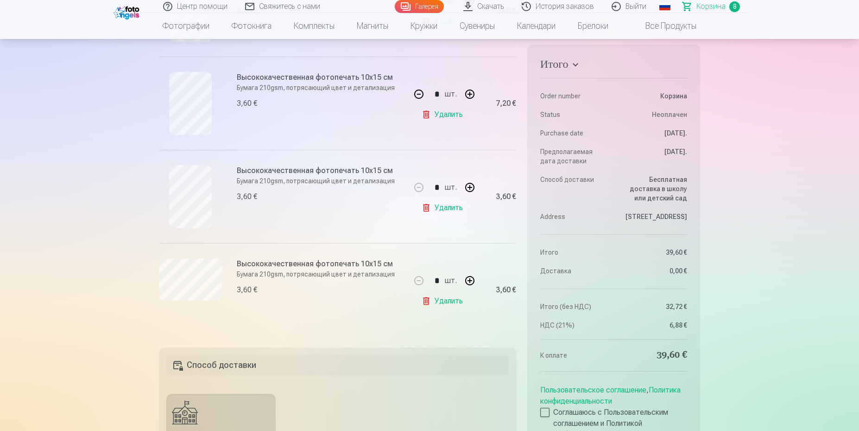
click at [460, 207] on link "Удалить" at bounding box center [444, 207] width 45 height 19
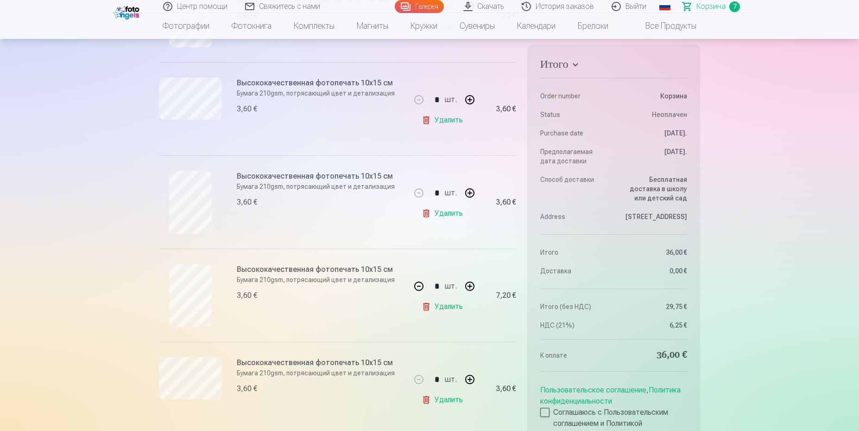
scroll to position [464, 0]
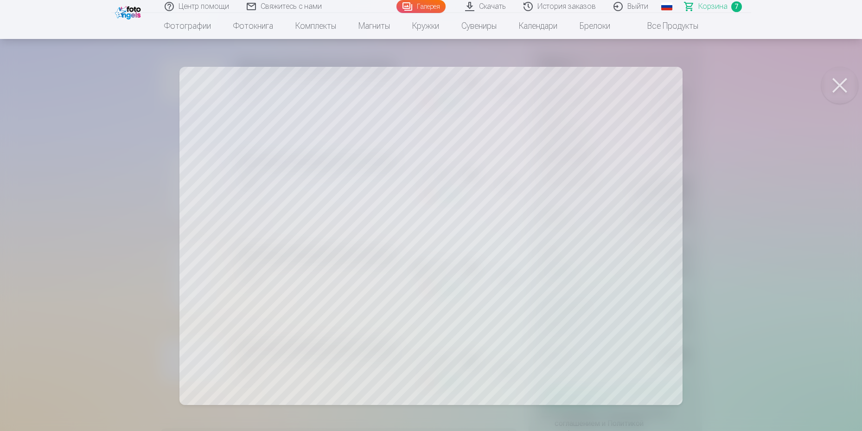
click at [687, 79] on button at bounding box center [839, 85] width 37 height 37
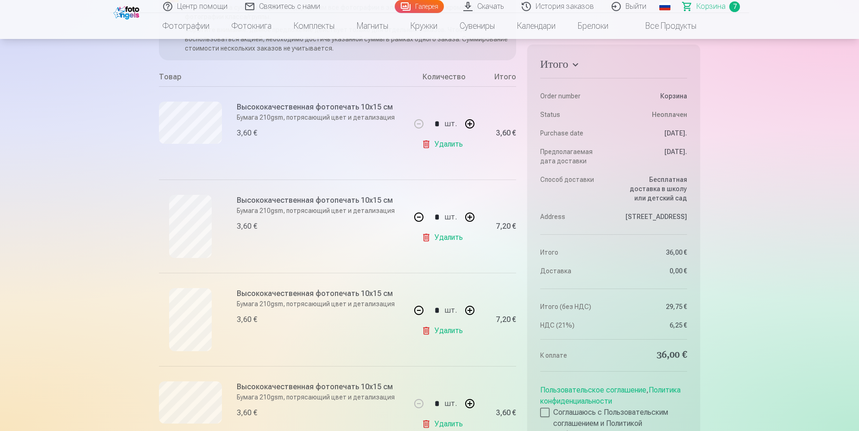
scroll to position [116, 0]
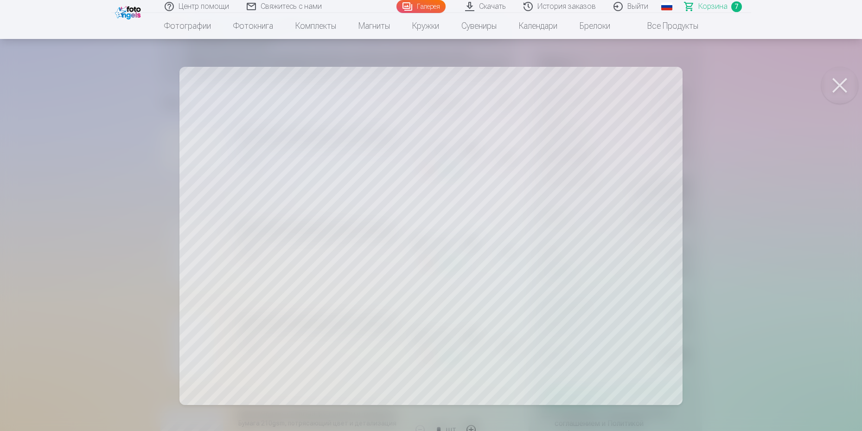
click at [687, 84] on button at bounding box center [839, 85] width 37 height 37
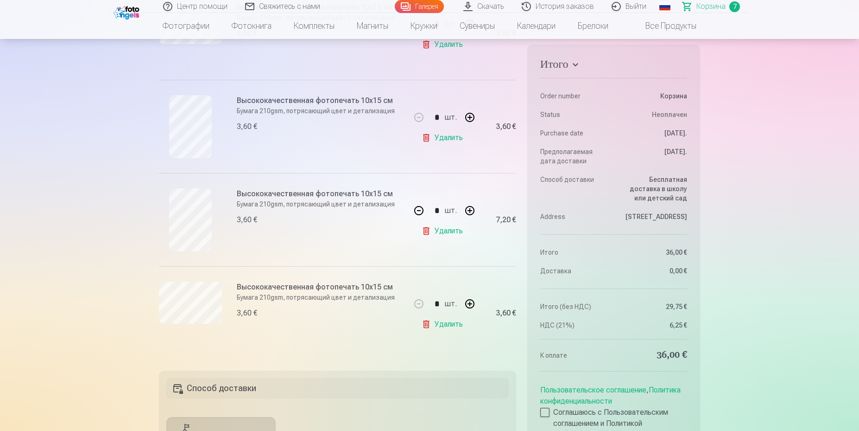
scroll to position [522, 0]
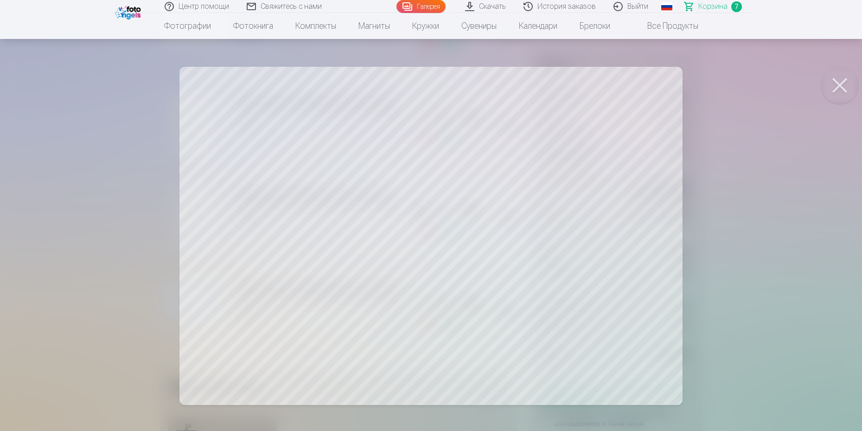
click at [687, 86] on button at bounding box center [839, 85] width 37 height 37
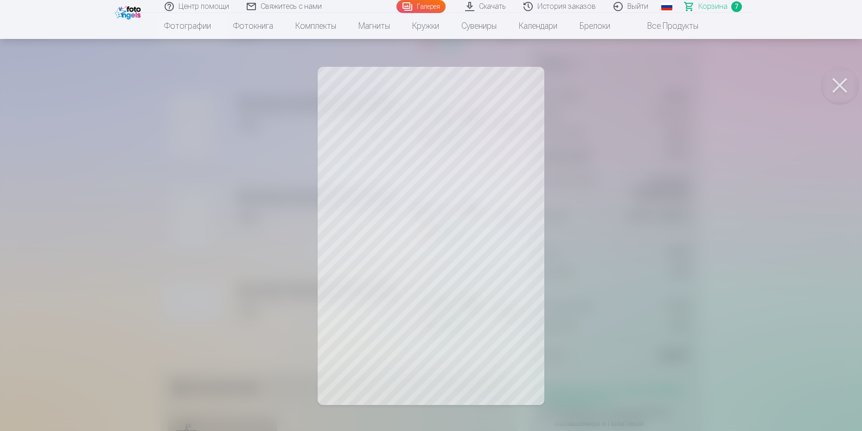
click at [687, 82] on button at bounding box center [839, 85] width 37 height 37
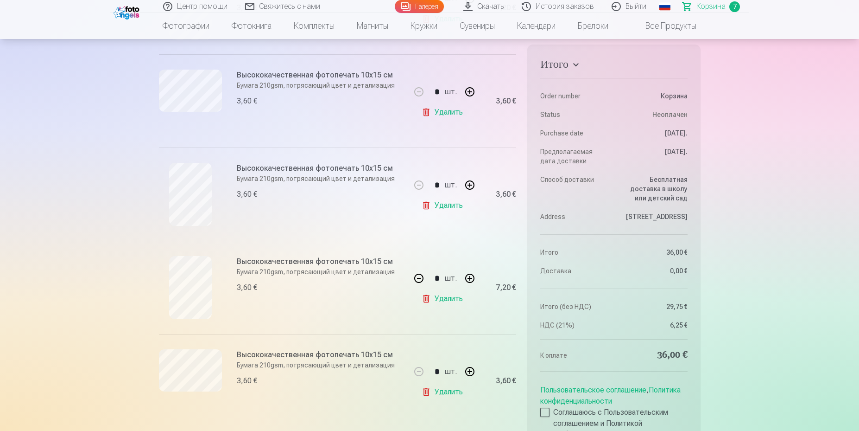
scroll to position [348, 0]
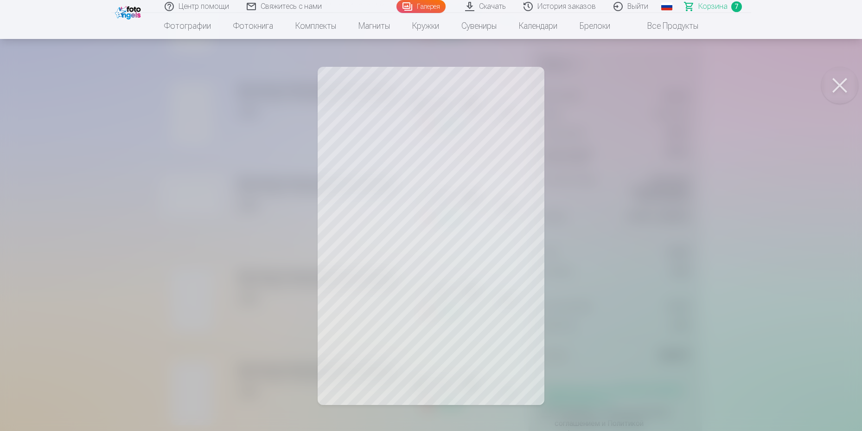
click at [687, 86] on button at bounding box center [839, 85] width 37 height 37
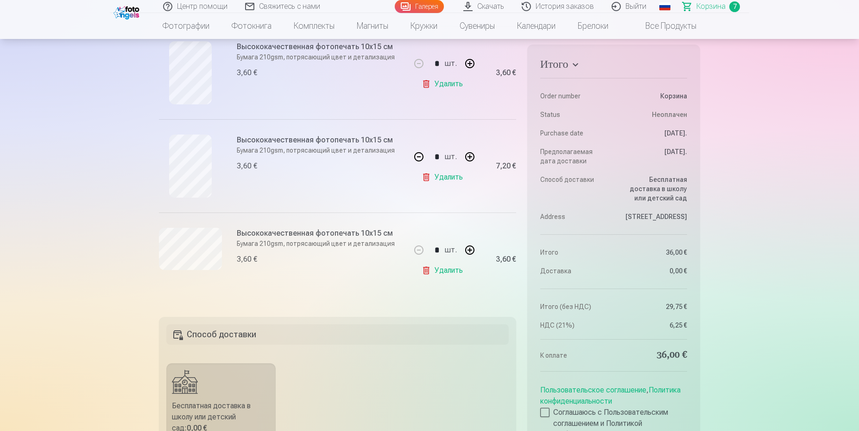
scroll to position [579, 0]
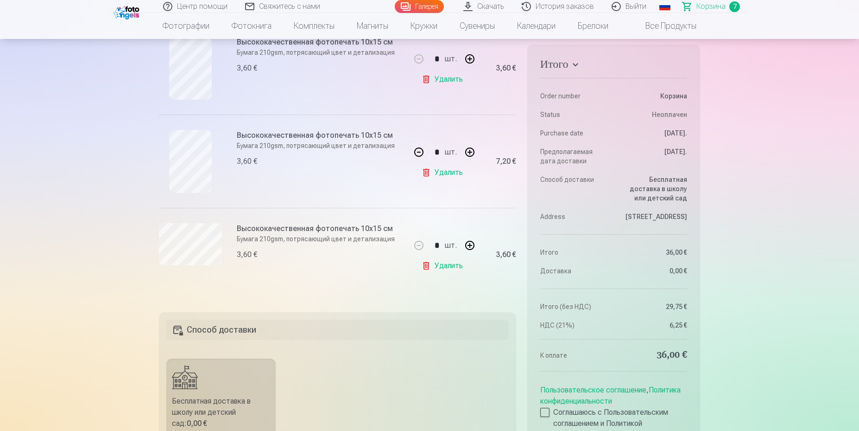
click at [442, 265] on link "Удалить" at bounding box center [444, 265] width 45 height 19
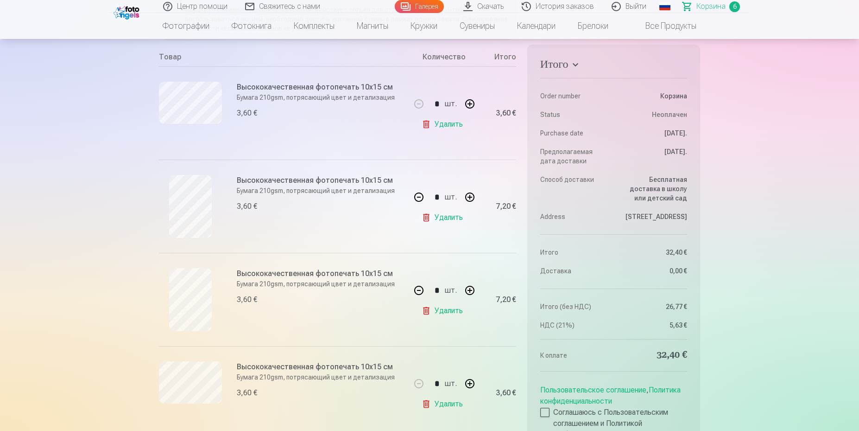
scroll to position [232, 0]
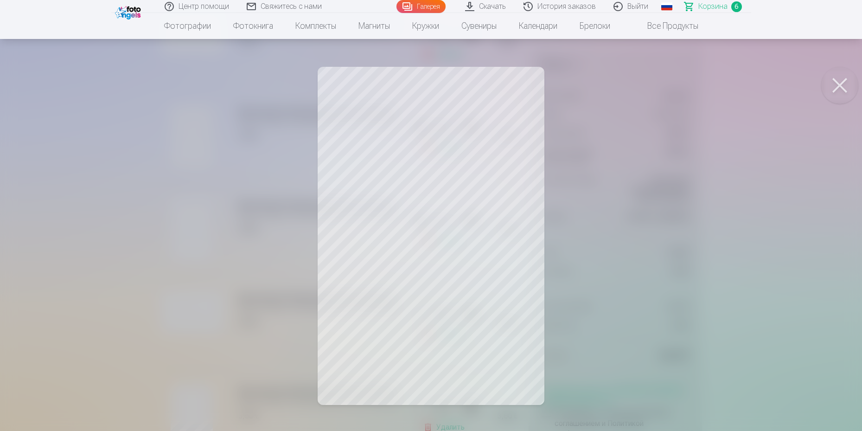
click at [687, 82] on button at bounding box center [839, 85] width 37 height 37
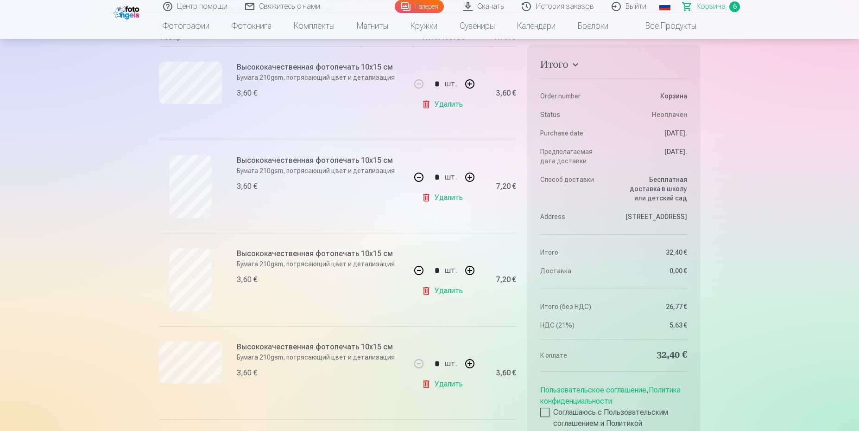
scroll to position [116, 0]
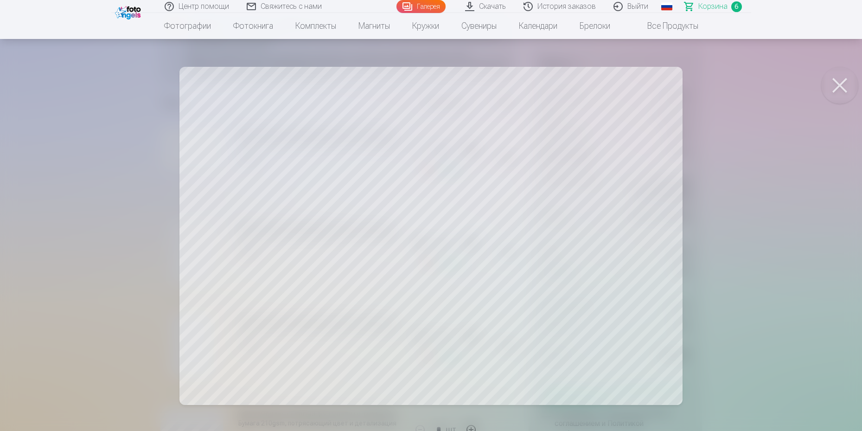
click at [687, 83] on button at bounding box center [839, 85] width 37 height 37
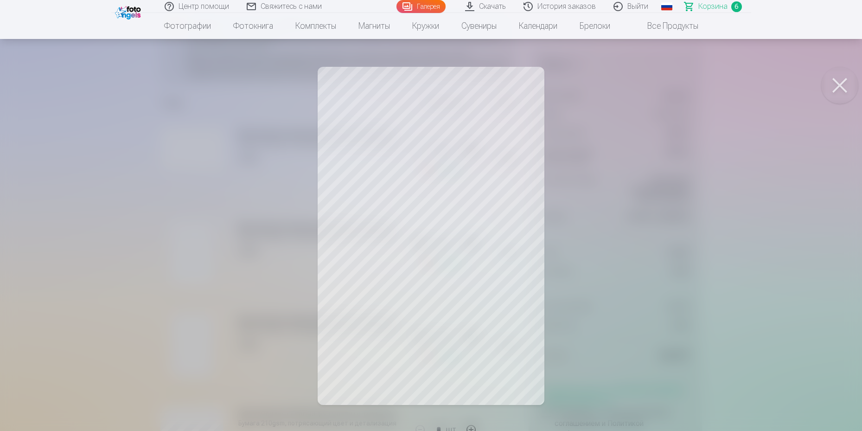
click at [687, 85] on button at bounding box center [839, 85] width 37 height 37
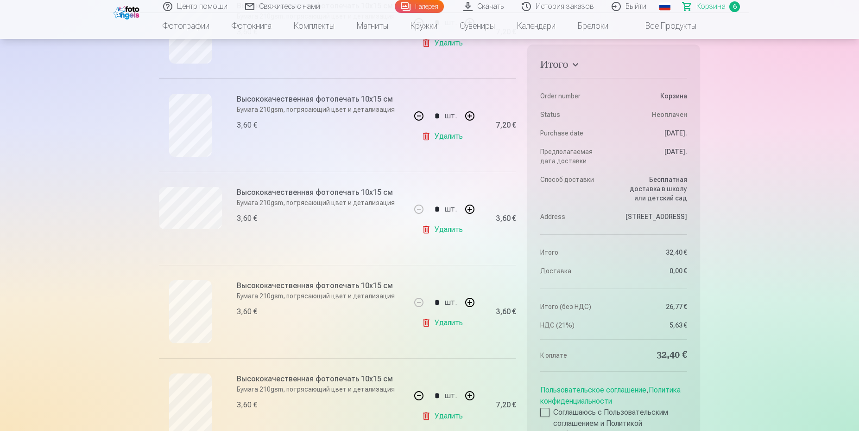
scroll to position [290, 0]
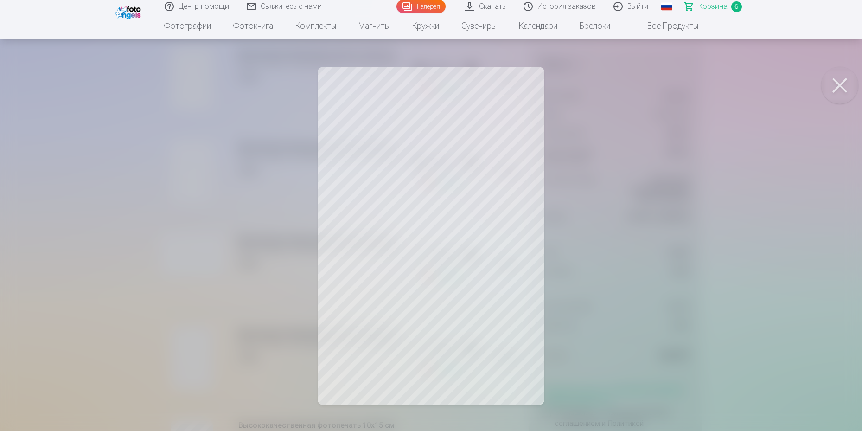
click at [687, 84] on button at bounding box center [839, 85] width 37 height 37
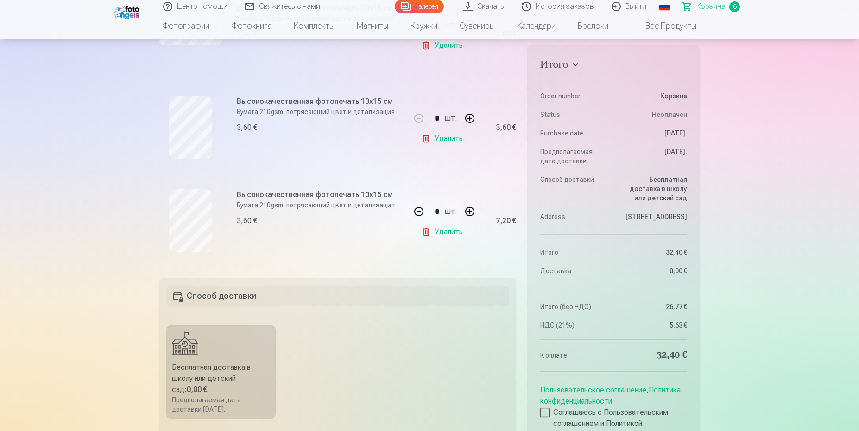
scroll to position [522, 0]
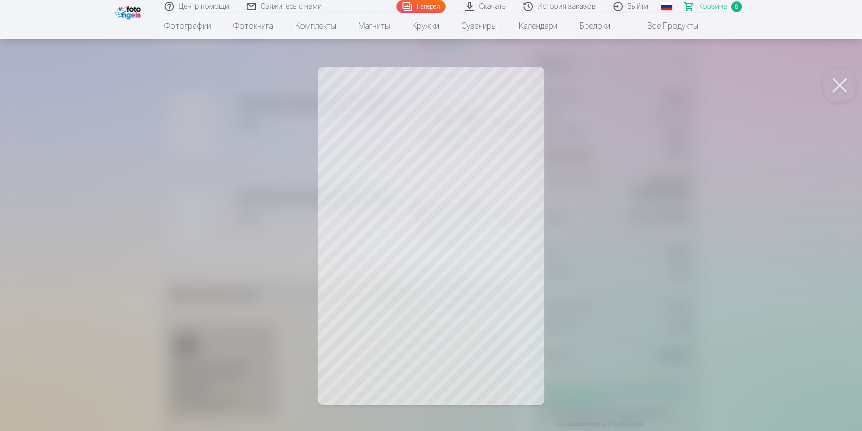
click at [687, 84] on button at bounding box center [839, 85] width 37 height 37
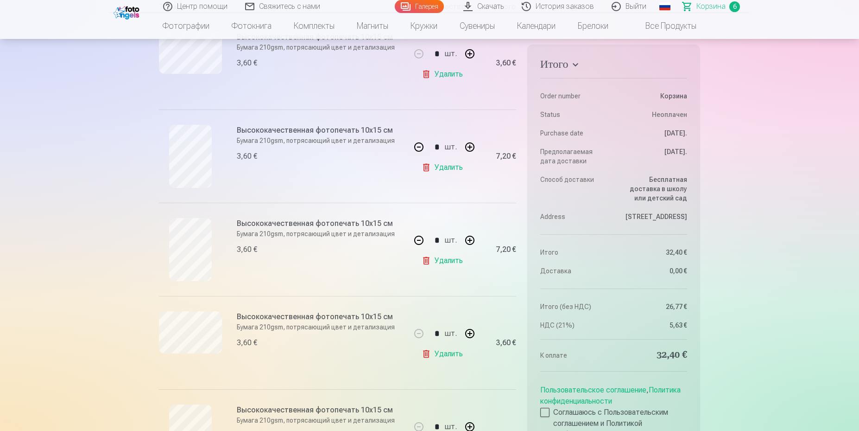
scroll to position [174, 0]
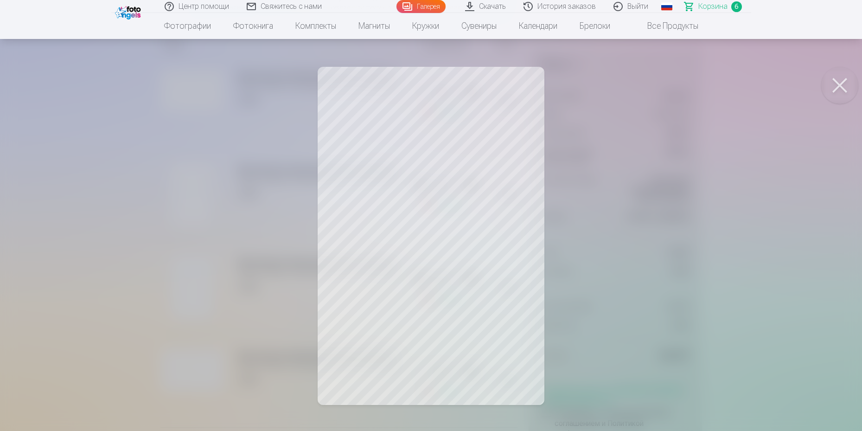
click at [687, 84] on button at bounding box center [839, 85] width 37 height 37
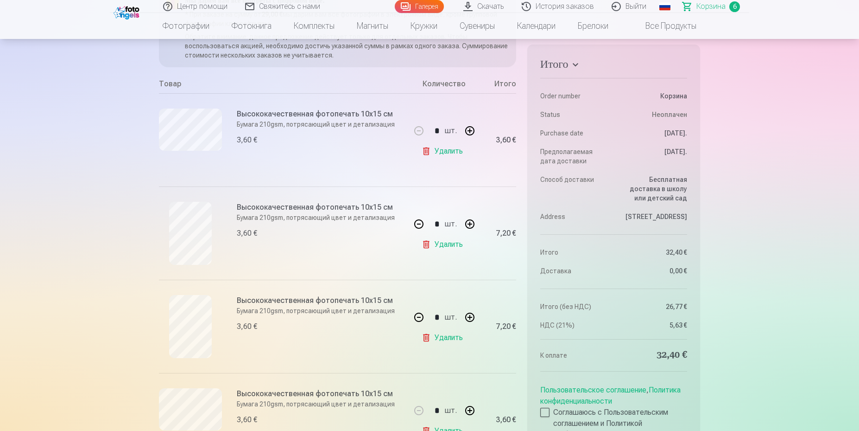
scroll to position [116, 0]
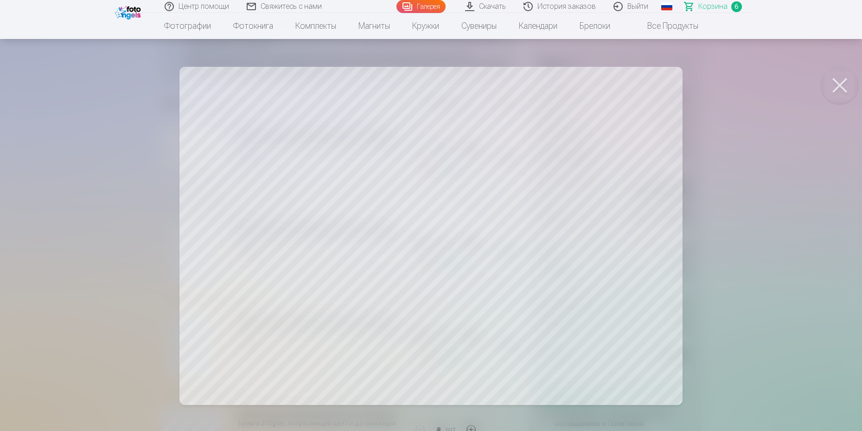
click at [687, 81] on button at bounding box center [839, 85] width 37 height 37
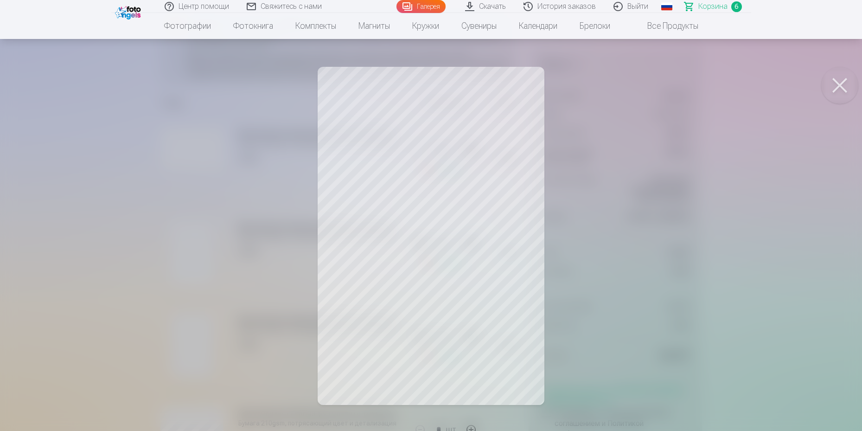
click at [687, 83] on button at bounding box center [839, 85] width 37 height 37
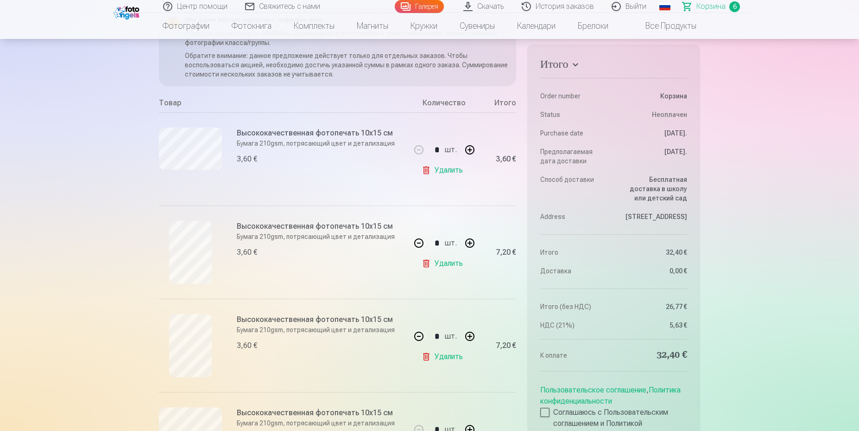
scroll to position [0, 0]
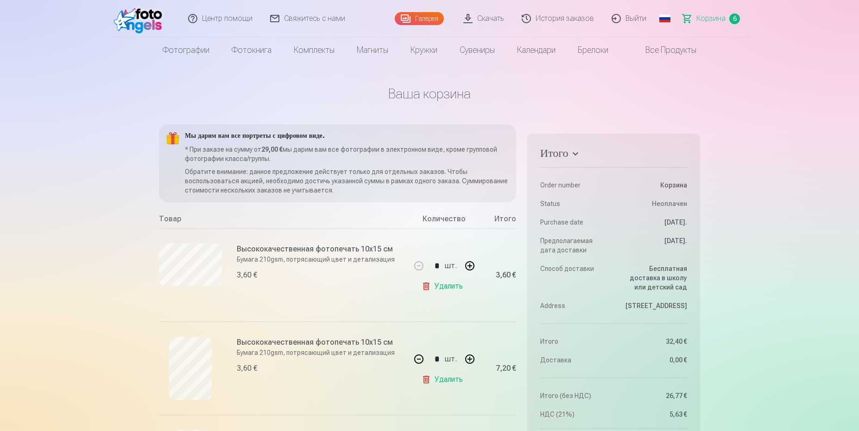
click at [431, 17] on link "Галерея" at bounding box center [419, 18] width 49 height 13
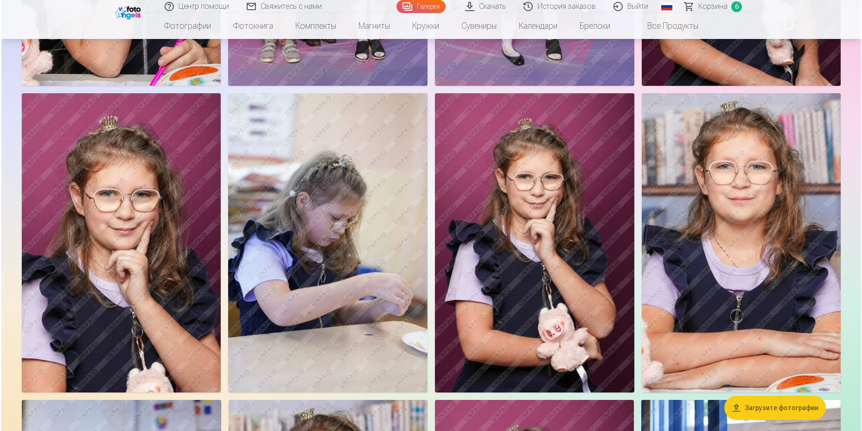
scroll to position [2839, 0]
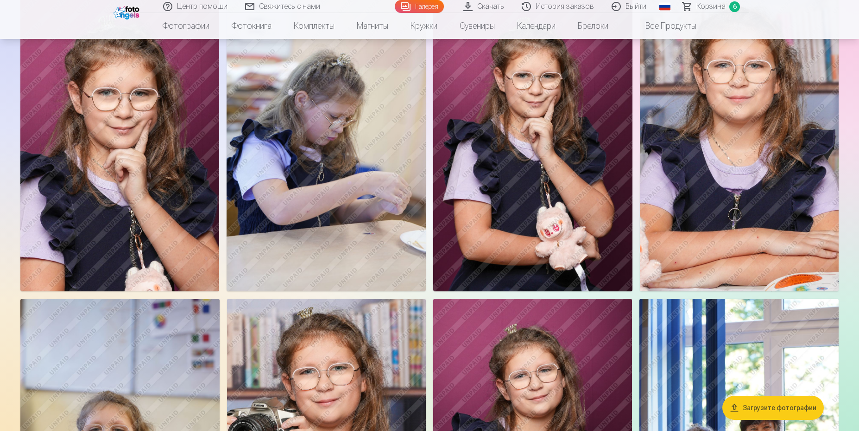
click at [132, 164] on img at bounding box center [119, 141] width 199 height 299
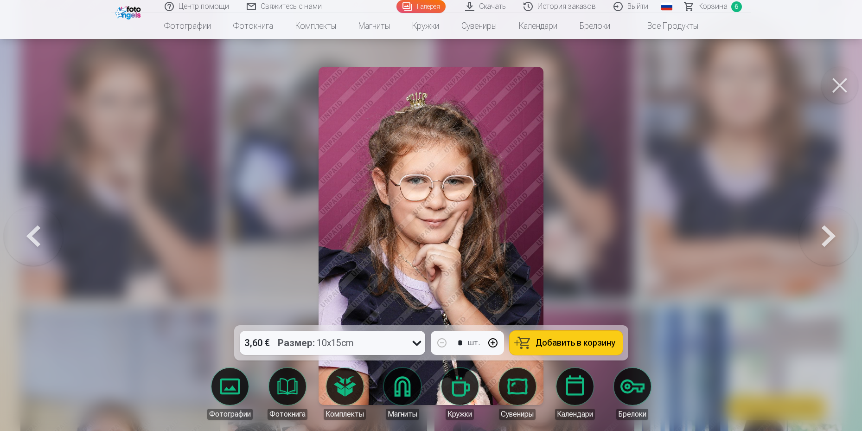
click at [585, 344] on span "Добавить в корзину" at bounding box center [575, 342] width 80 height 8
click at [687, 81] on button at bounding box center [839, 85] width 37 height 37
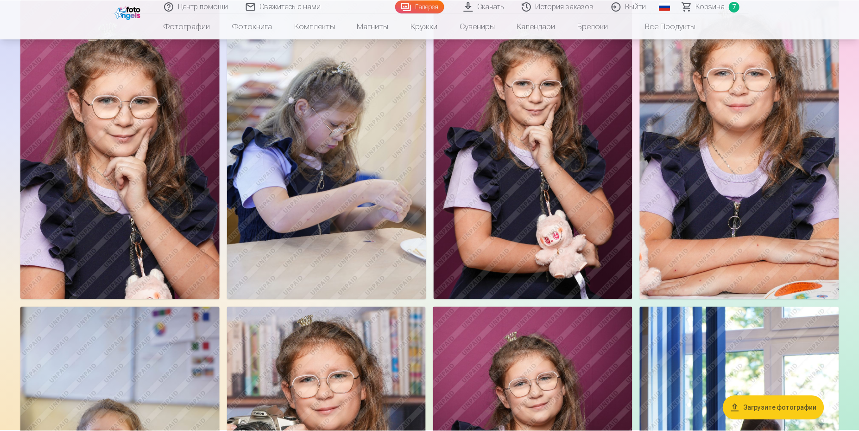
scroll to position [2831, 0]
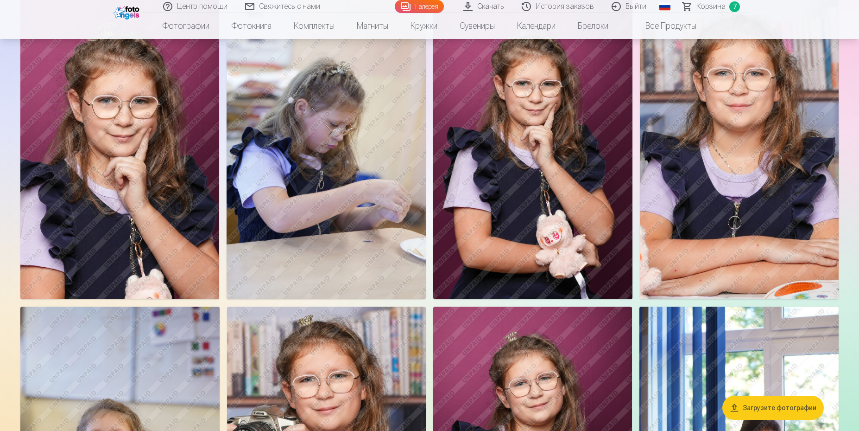
click at [687, 6] on span "Корзина" at bounding box center [711, 6] width 29 height 11
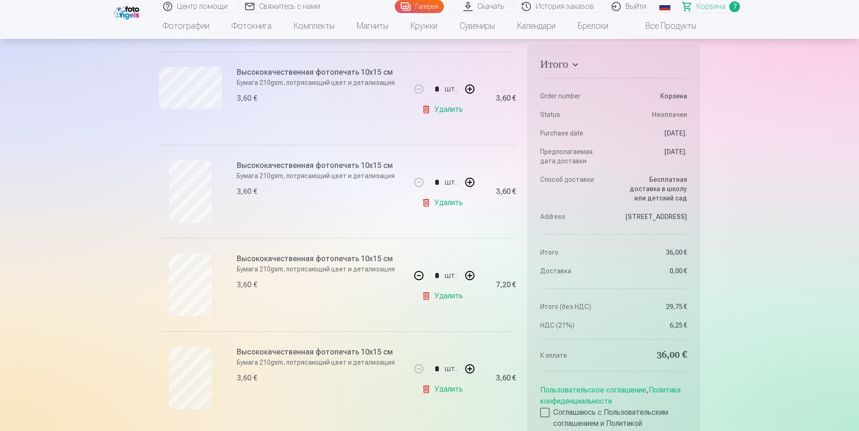
scroll to position [522, 0]
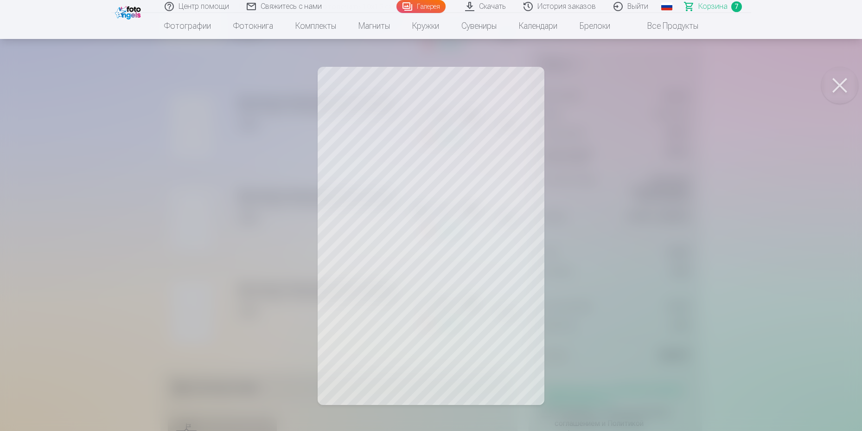
click at [687, 85] on button at bounding box center [839, 85] width 37 height 37
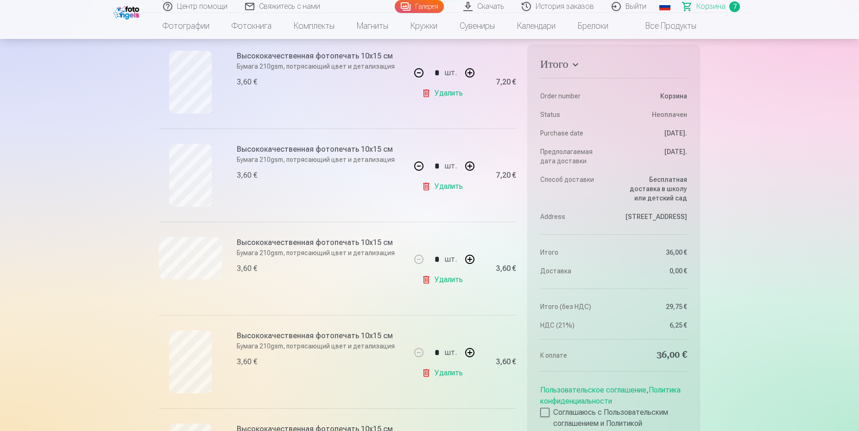
scroll to position [290, 0]
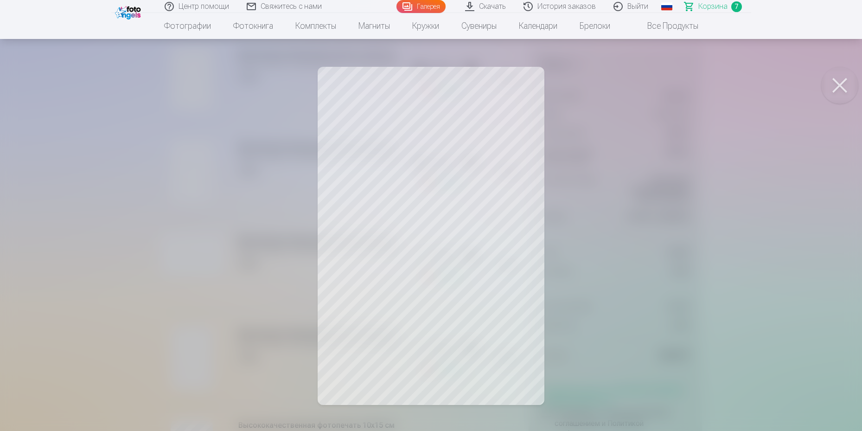
click at [687, 81] on button at bounding box center [839, 85] width 37 height 37
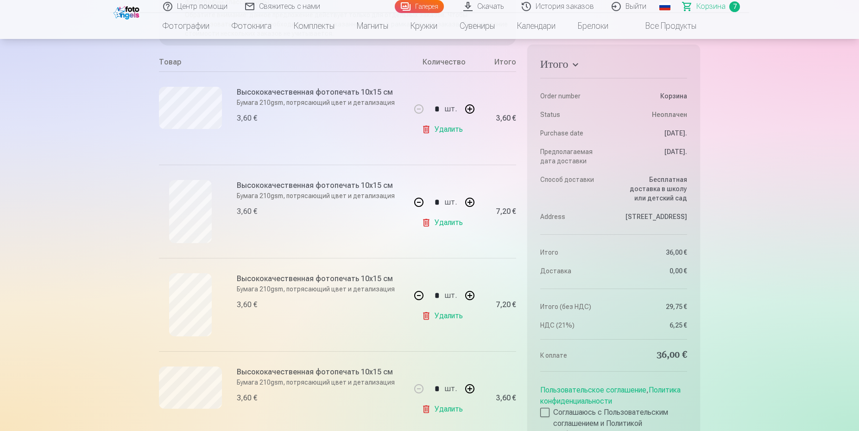
scroll to position [174, 0]
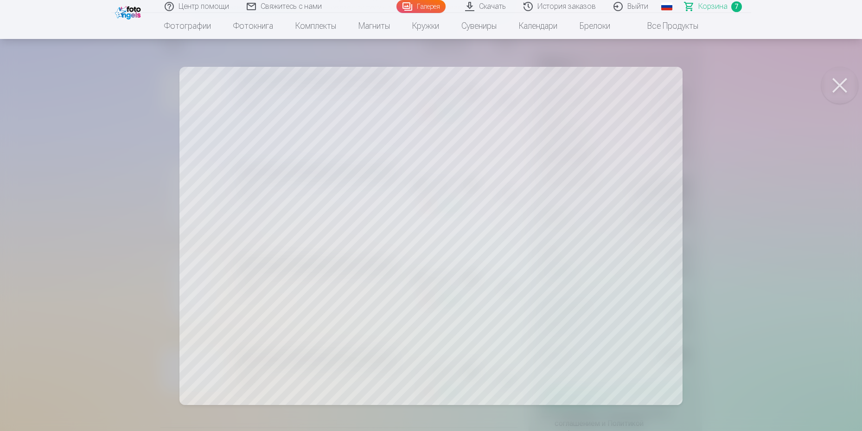
click at [687, 86] on button at bounding box center [839, 85] width 37 height 37
click at [687, 81] on button at bounding box center [839, 85] width 37 height 37
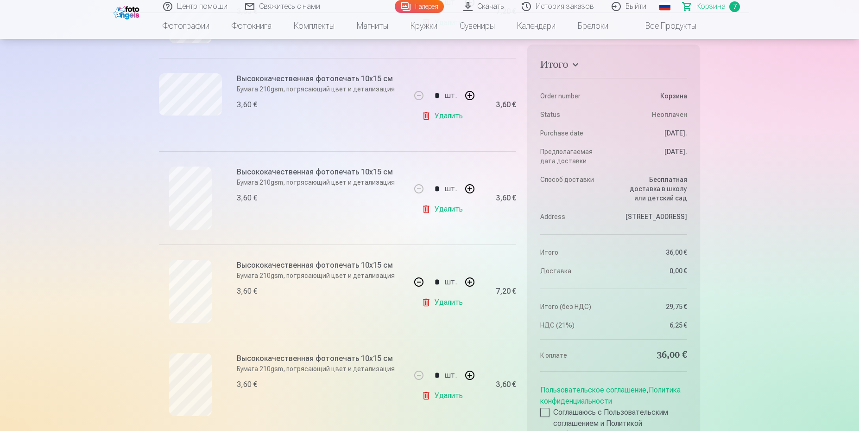
scroll to position [464, 0]
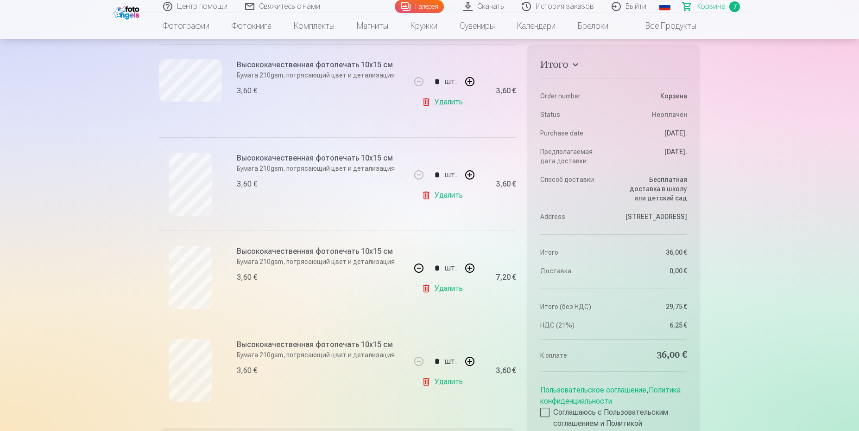
drag, startPoint x: 470, startPoint y: 360, endPoint x: 465, endPoint y: 354, distance: 7.3
click at [469, 344] on button "button" at bounding box center [470, 361] width 22 height 22
type input "*"
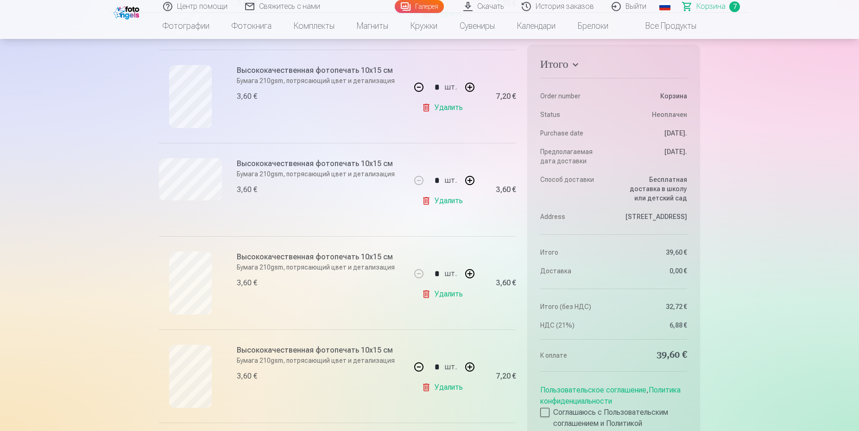
scroll to position [290, 0]
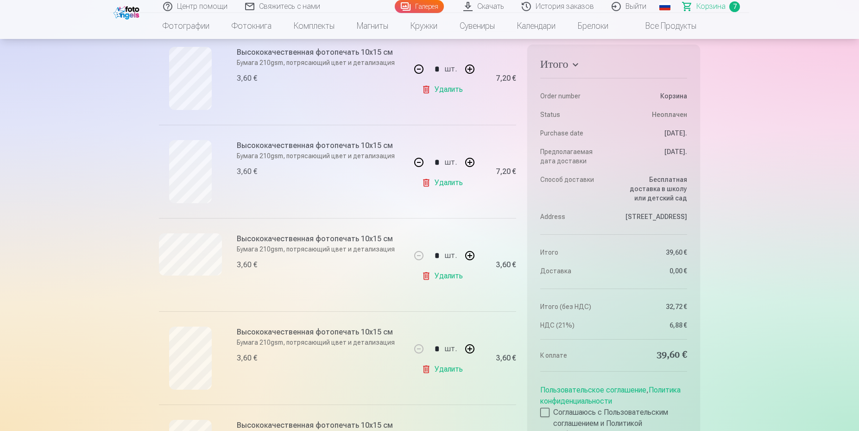
click at [418, 161] on button "button" at bounding box center [419, 162] width 22 height 22
type input "*"
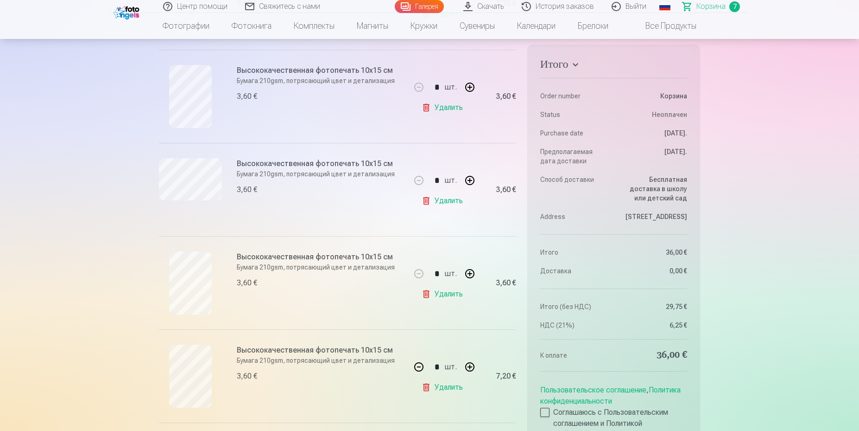
scroll to position [579, 0]
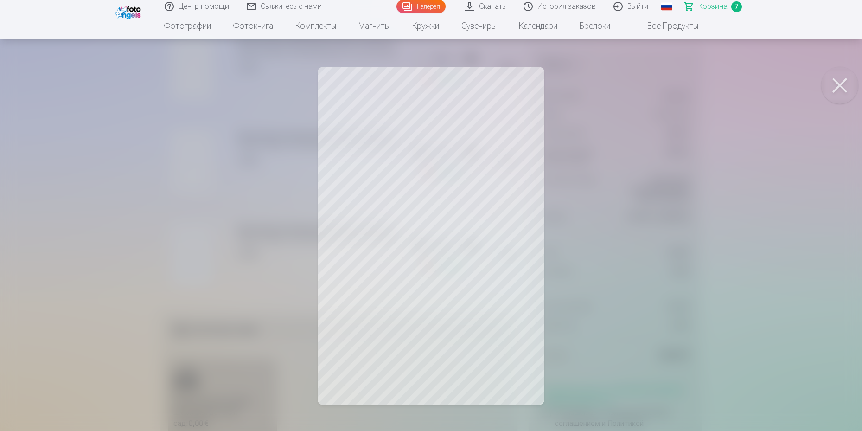
click at [687, 83] on button at bounding box center [839, 85] width 37 height 37
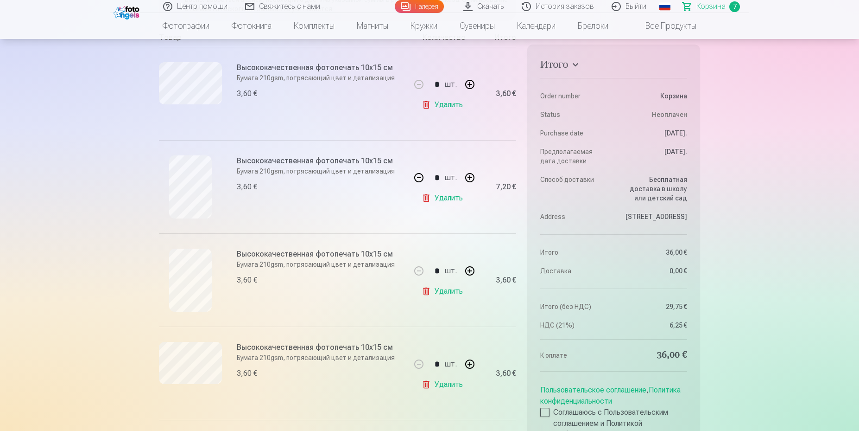
scroll to position [174, 0]
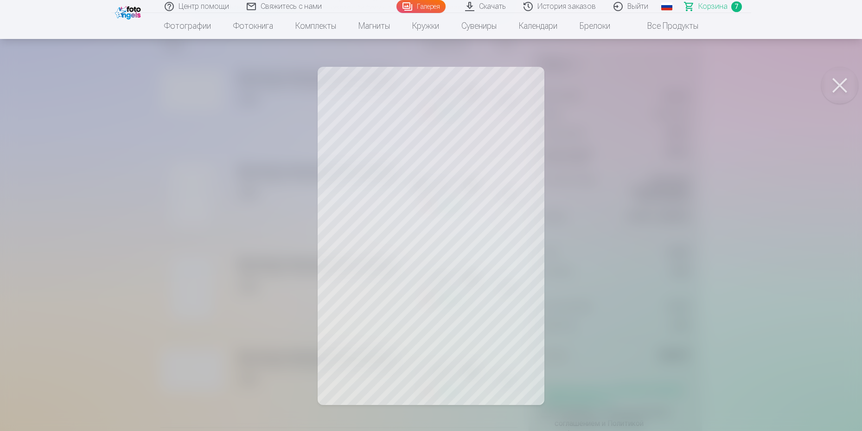
click at [687, 82] on button at bounding box center [839, 85] width 37 height 37
click at [687, 84] on button at bounding box center [839, 85] width 37 height 37
click at [687, 82] on button at bounding box center [839, 85] width 37 height 37
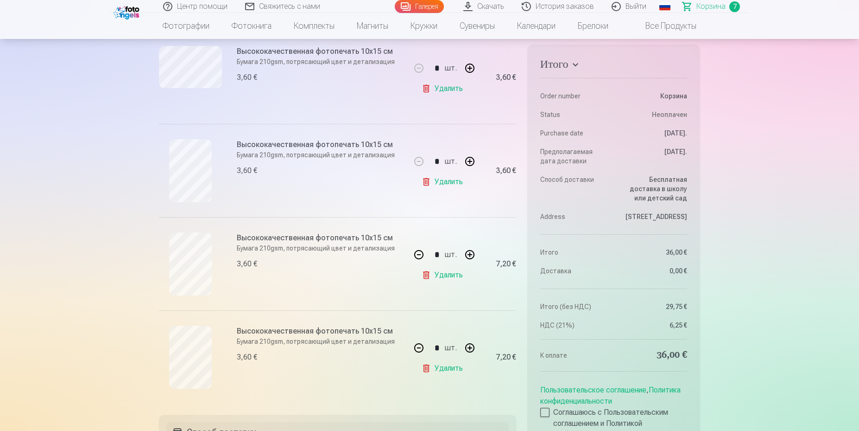
scroll to position [522, 0]
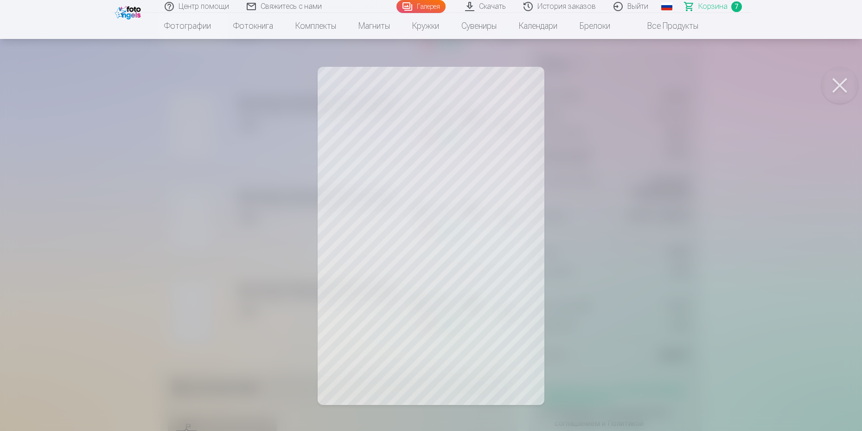
click at [687, 85] on button at bounding box center [839, 85] width 37 height 37
click at [687, 81] on button at bounding box center [839, 85] width 37 height 37
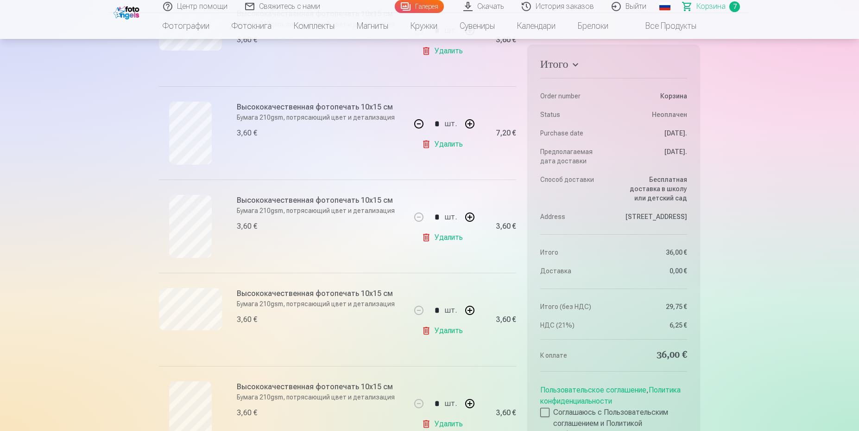
scroll to position [232, 0]
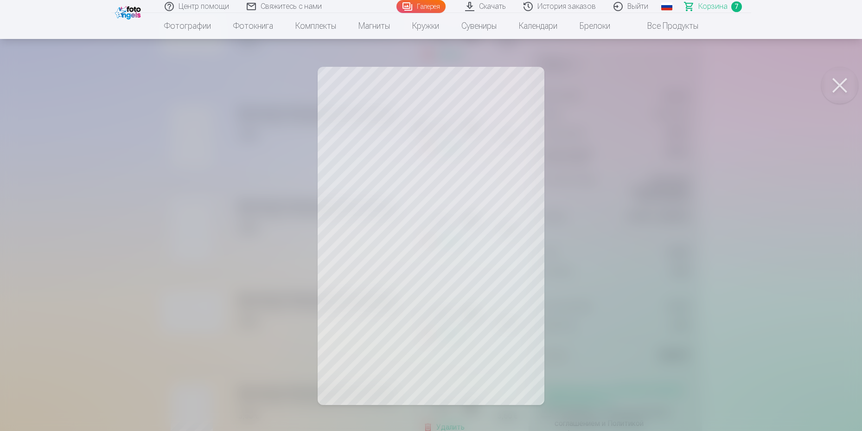
click at [687, 82] on button at bounding box center [839, 85] width 37 height 37
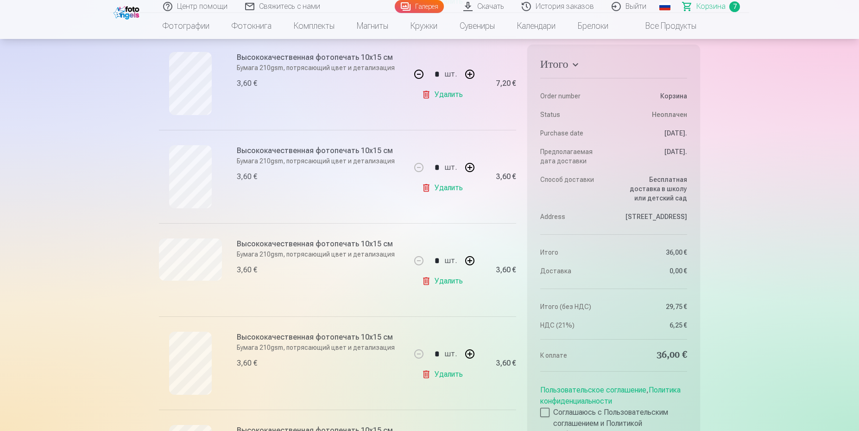
scroll to position [290, 0]
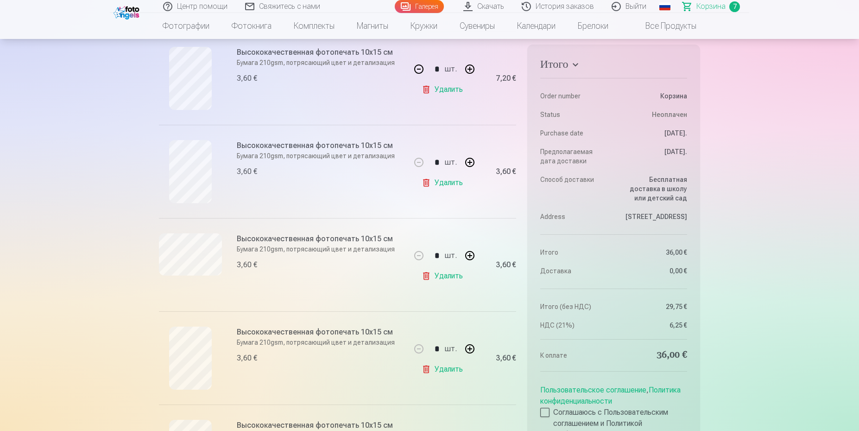
click at [439, 183] on link "Удалить" at bounding box center [444, 182] width 45 height 19
type input "*"
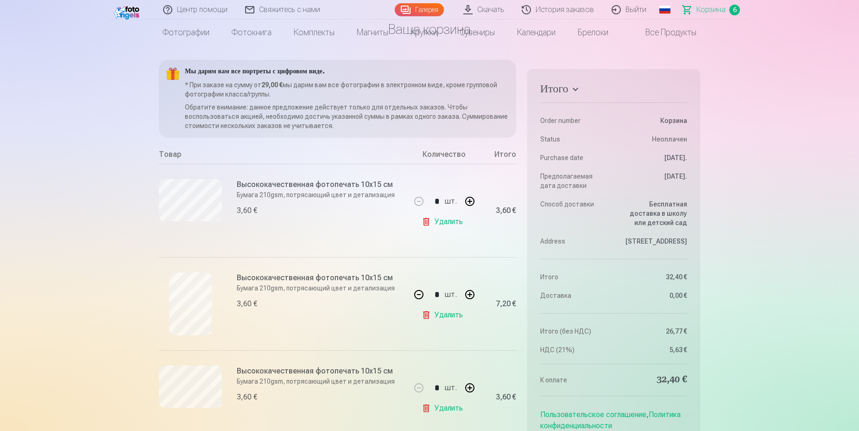
scroll to position [0, 0]
